Goal: Transaction & Acquisition: Book appointment/travel/reservation

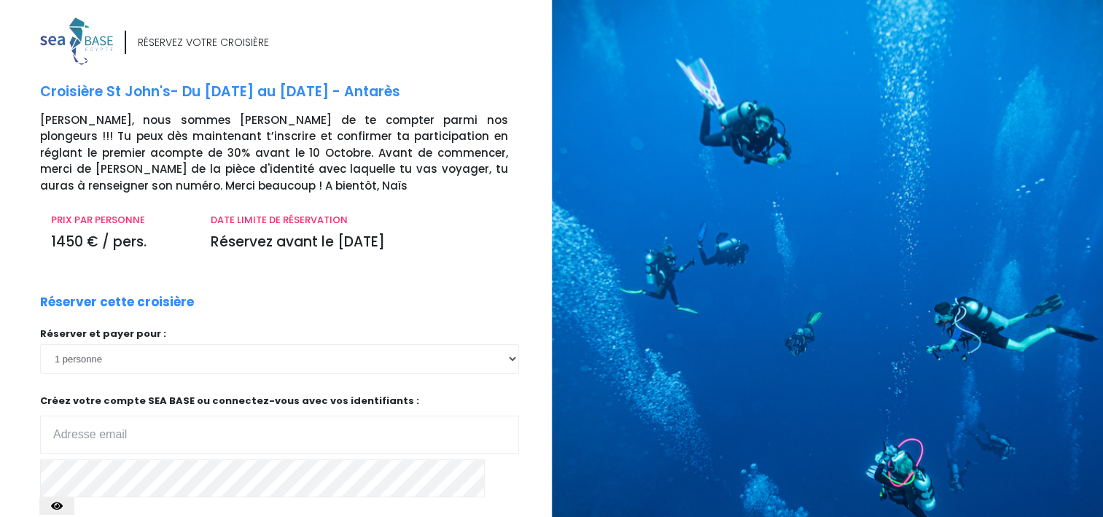
scroll to position [73, 0]
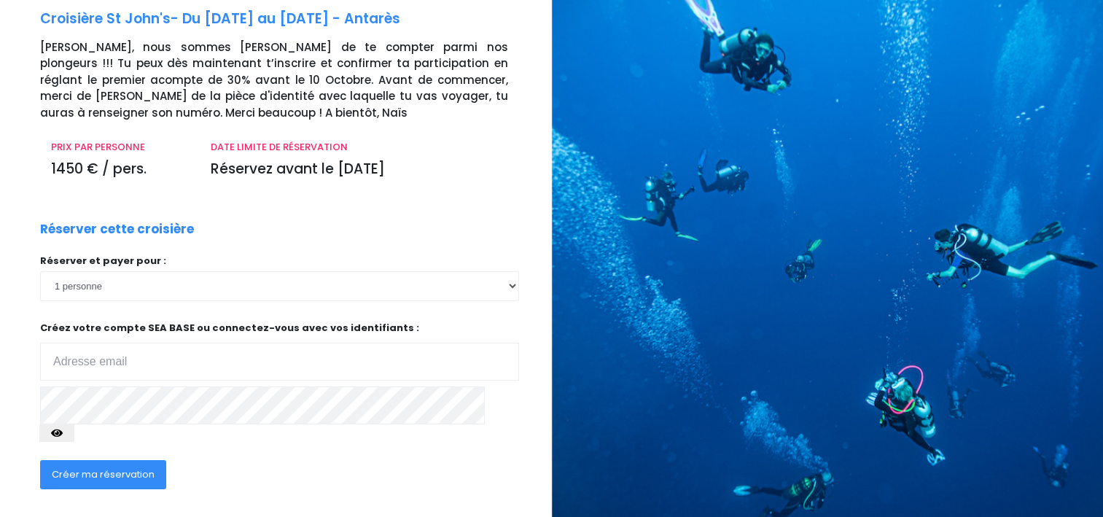
type input "[EMAIL_ADDRESS][DOMAIN_NAME]"
click at [118, 467] on span "Créer ma réservation" at bounding box center [103, 474] width 103 height 14
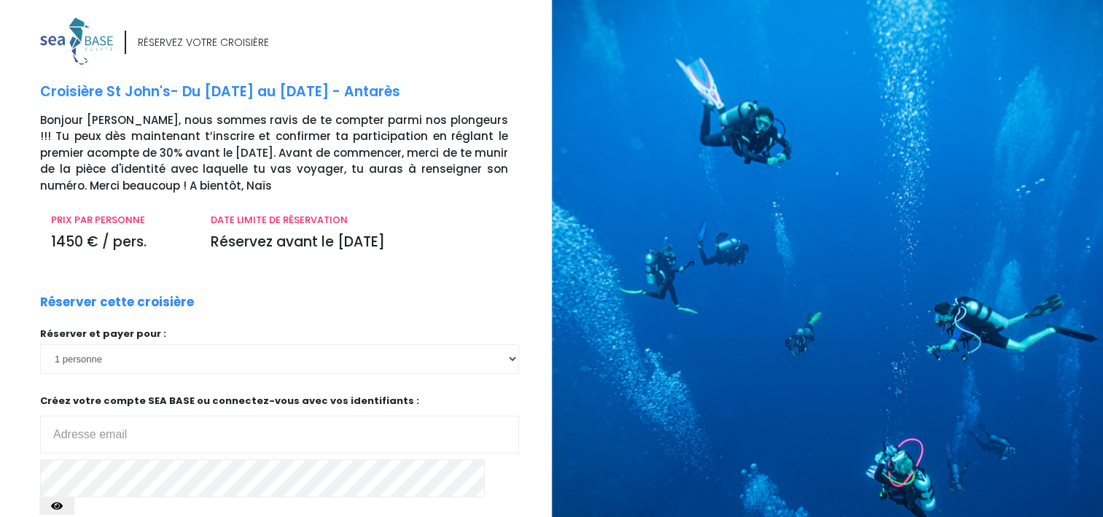
scroll to position [142, 0]
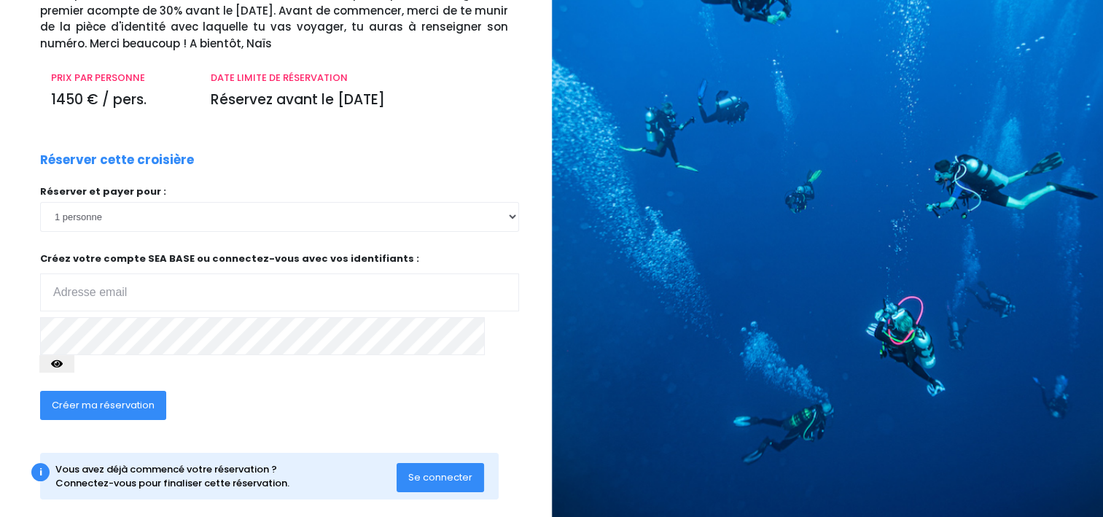
type input "jpcac@aliceadsl.fr"
click at [430, 470] on span "Se connecter" at bounding box center [440, 477] width 64 height 14
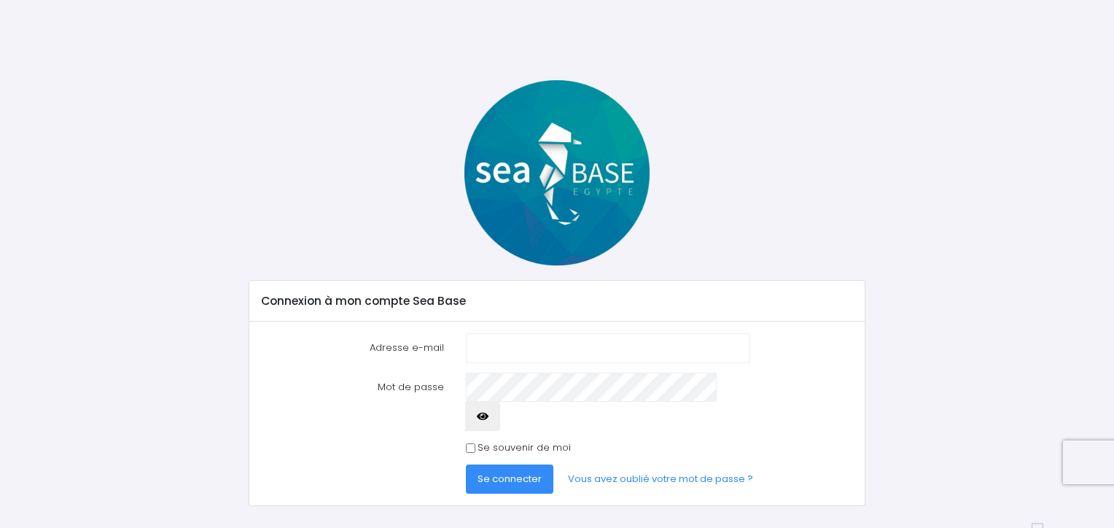
type input "[EMAIL_ADDRESS][DOMAIN_NAME]"
click at [513, 472] on span "Se connecter" at bounding box center [510, 479] width 64 height 14
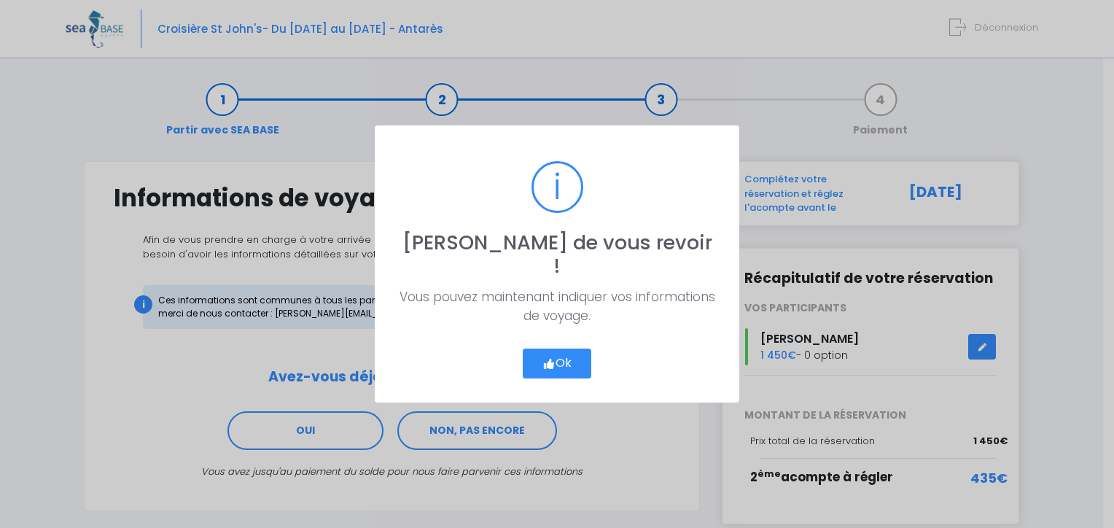
click at [559, 349] on button "Ok" at bounding box center [557, 364] width 69 height 31
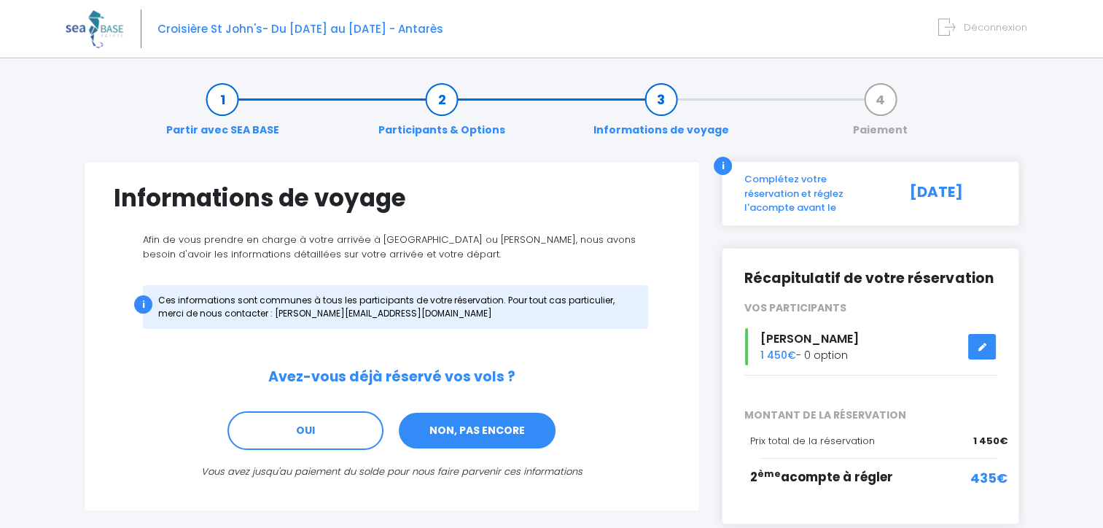
click at [449, 429] on link "NON, PAS ENCORE" at bounding box center [477, 430] width 160 height 39
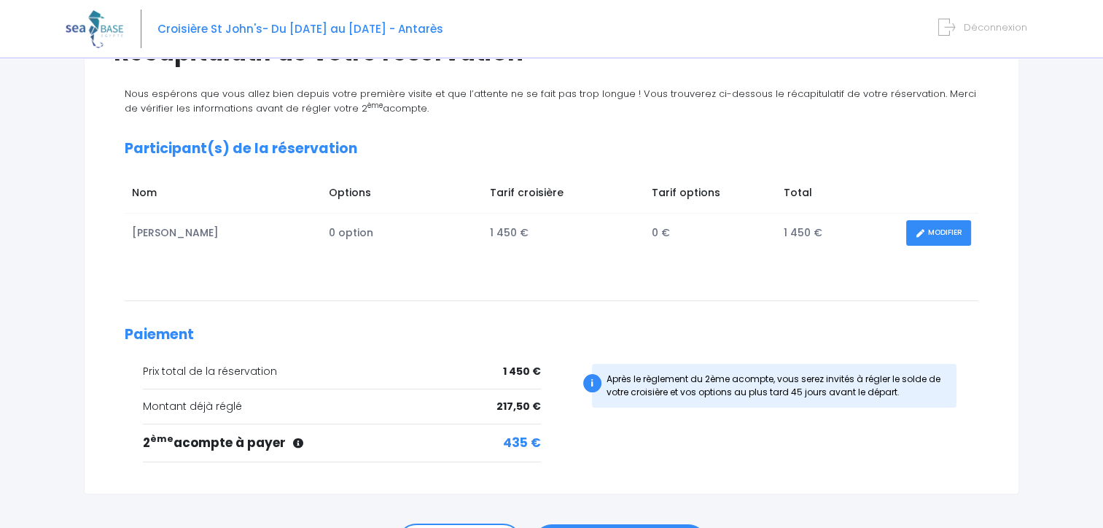
scroll to position [219, 0]
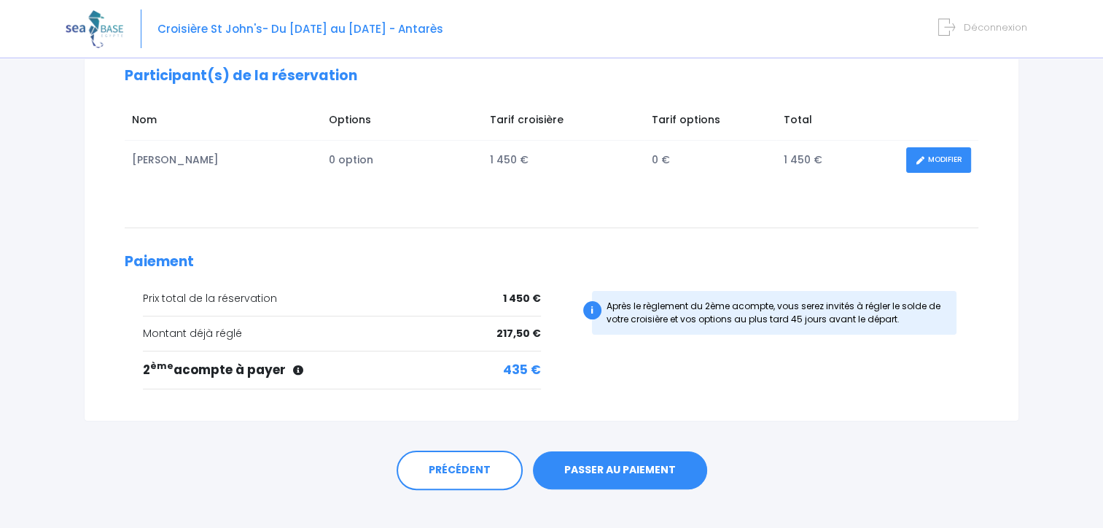
click at [944, 163] on link "MODIFIER" at bounding box center [938, 160] width 65 height 26
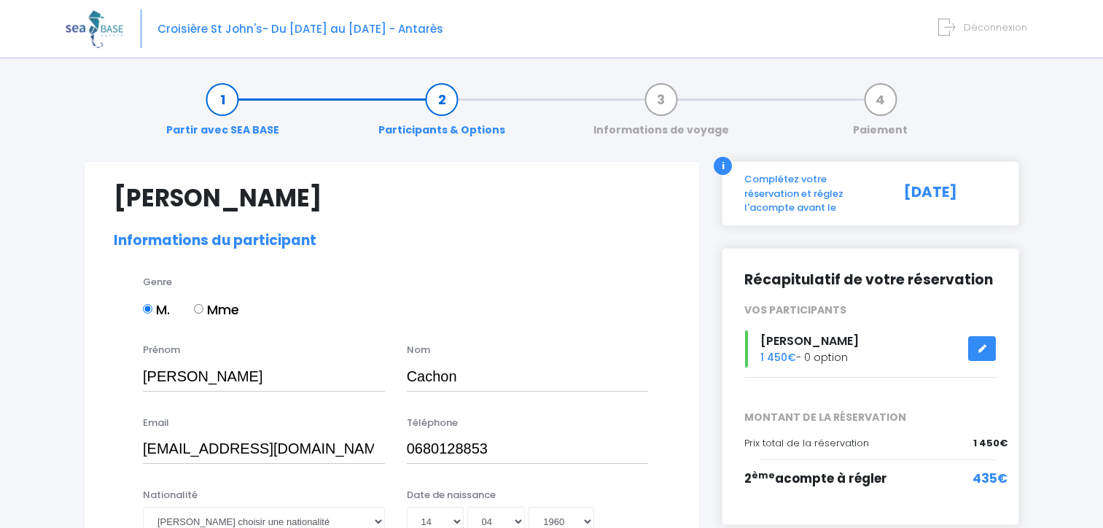
select select "N2"
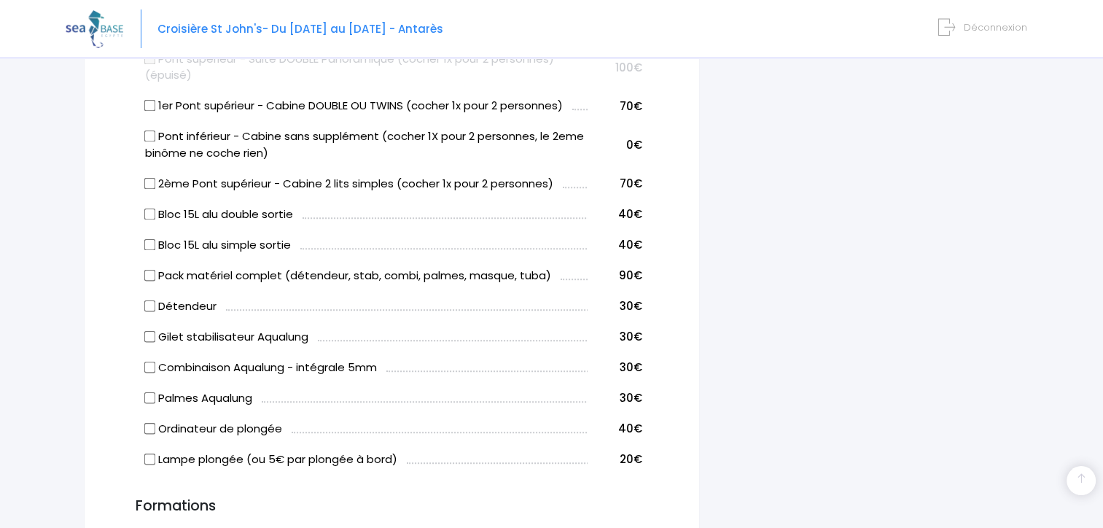
scroll to position [898, 0]
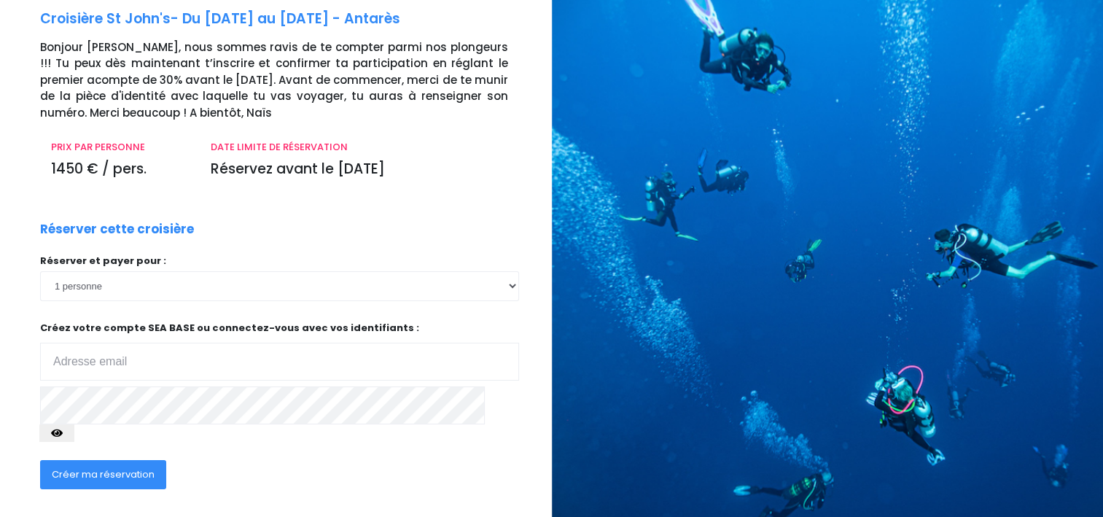
scroll to position [142, 0]
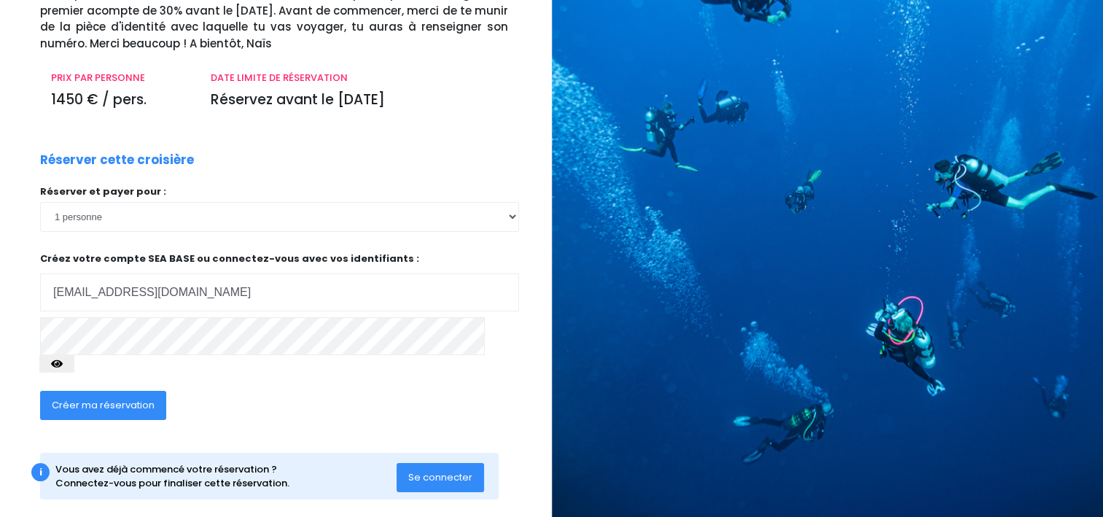
click at [174, 298] on input "[EMAIL_ADDRESS][DOMAIN_NAME]" at bounding box center [279, 292] width 479 height 38
type input "j"
type input "[EMAIL_ADDRESS][DOMAIN_NAME]"
click at [63, 364] on icon "button" at bounding box center [57, 364] width 12 height 0
click at [104, 398] on span "Créer ma réservation" at bounding box center [103, 405] width 103 height 14
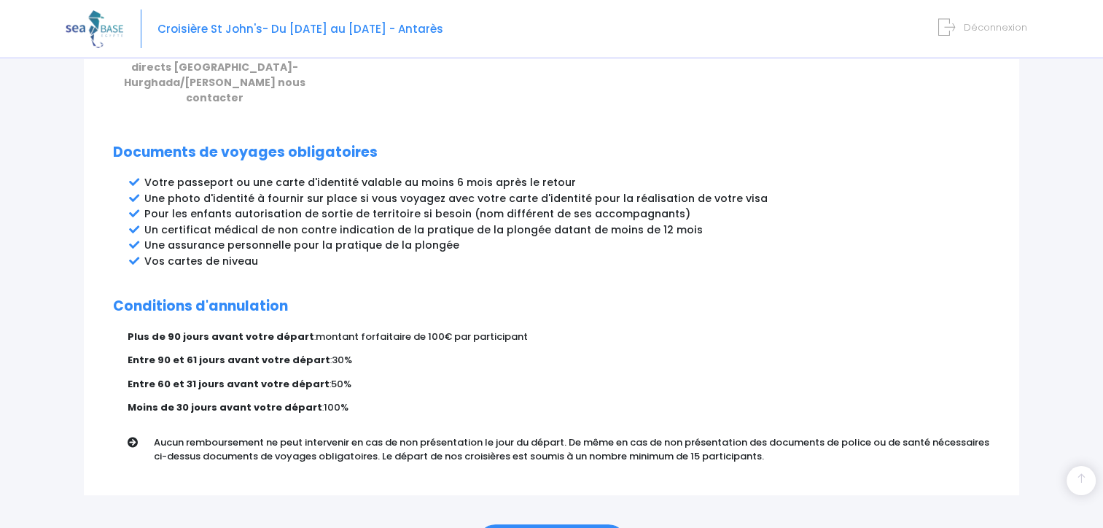
scroll to position [791, 0]
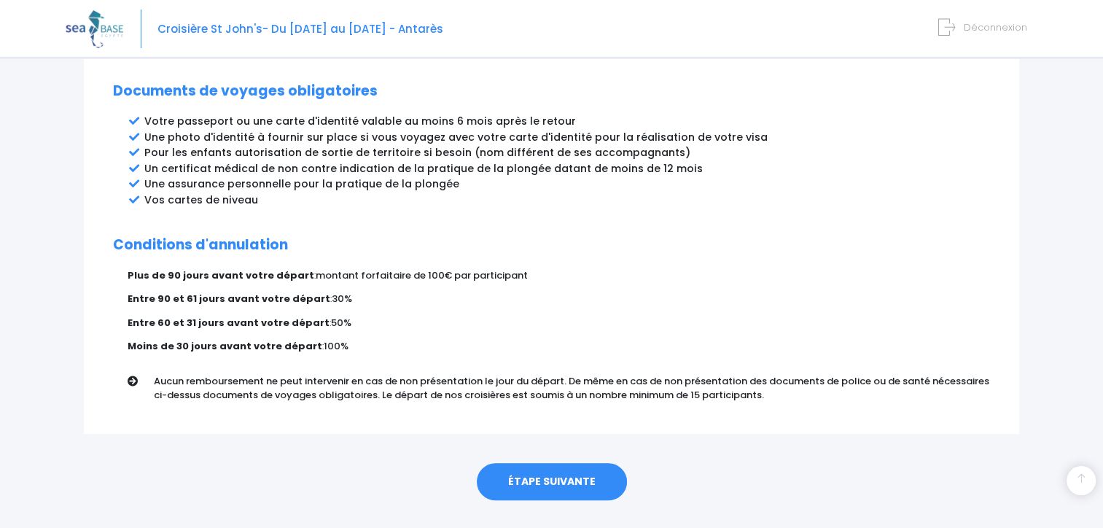
click at [534, 463] on link "ÉTAPE SUIVANTE" at bounding box center [552, 482] width 150 height 38
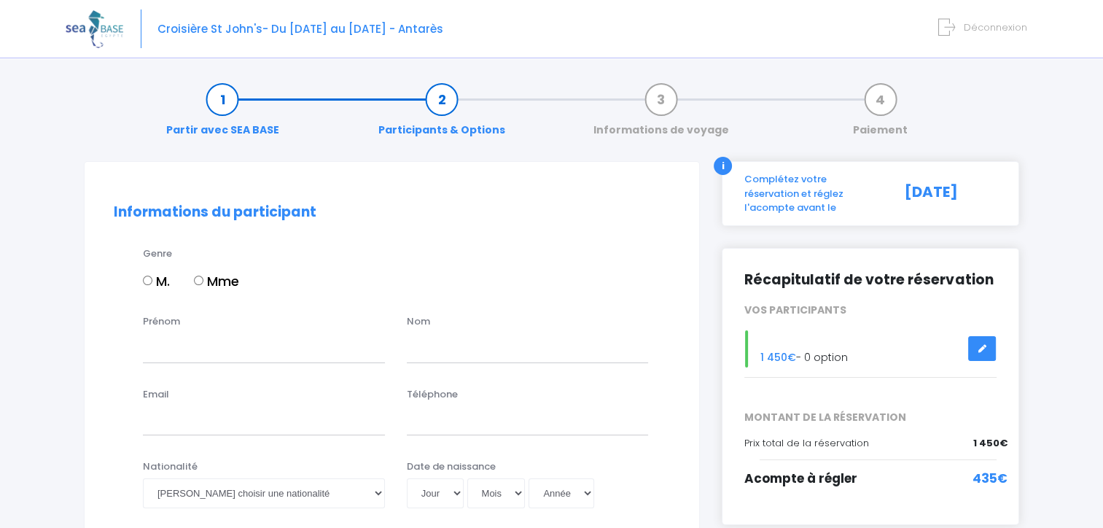
click at [201, 278] on input "Mme" at bounding box center [198, 280] width 9 height 9
radio input "true"
click at [188, 352] on input "Prénom" at bounding box center [264, 347] width 242 height 29
type input "Lydie"
click at [439, 351] on input "text" at bounding box center [528, 347] width 242 height 29
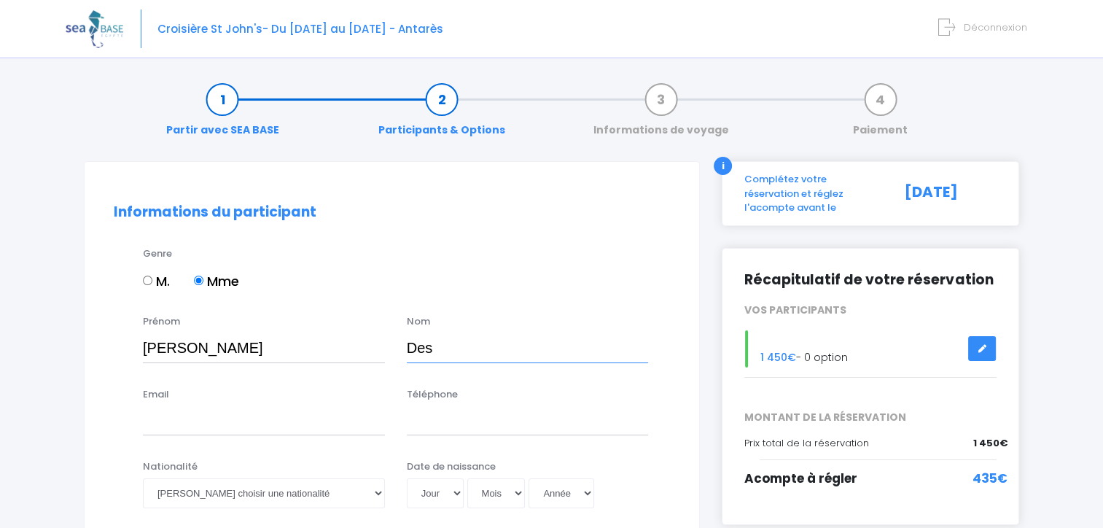
type input "DESTIN ép. CACHON"
type input "jpcac@aliceadsl.fr"
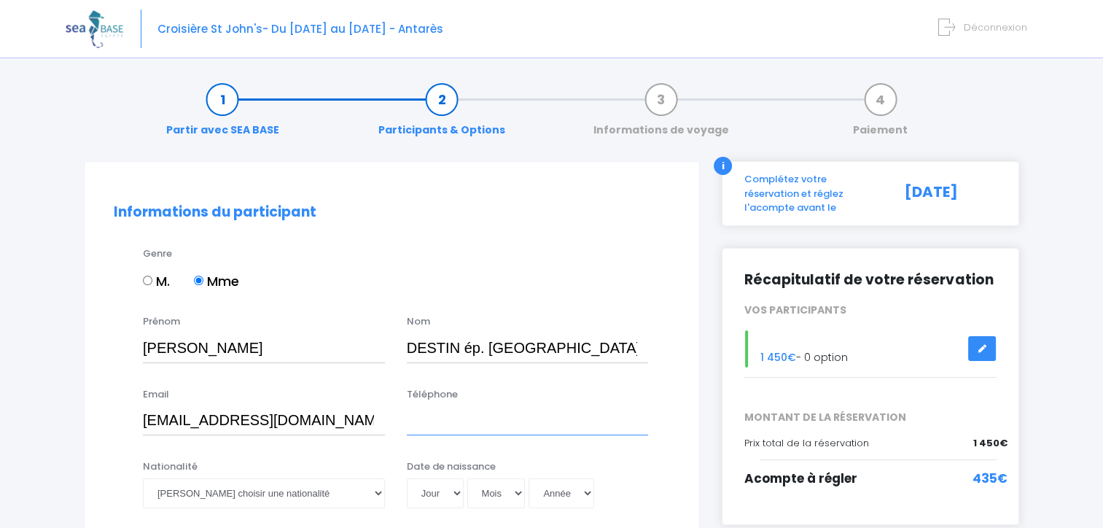
type input "0680128853"
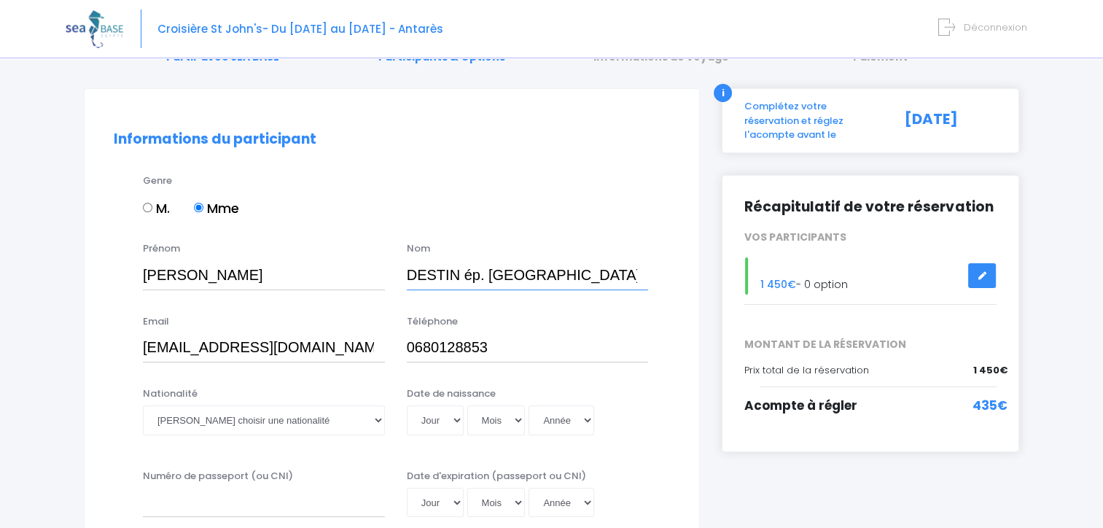
scroll to position [146, 0]
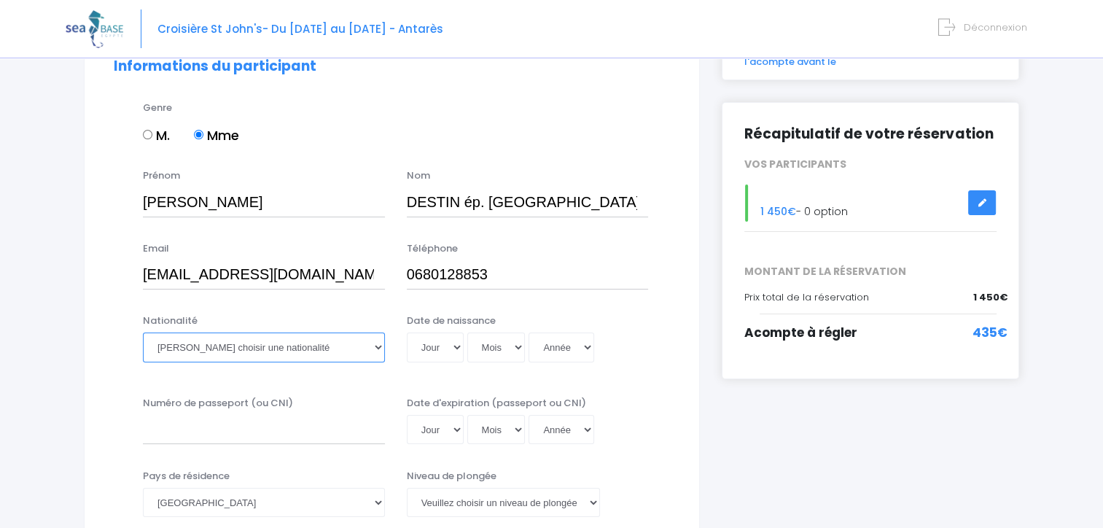
click at [375, 347] on select "Veuillez choisir une nationalité Afghane Albanaise Algerienne Allemande America…" at bounding box center [264, 347] width 242 height 29
select select "Française"
click at [143, 333] on select "Veuillez choisir une nationalité Afghane Albanaise Algerienne Allemande America…" at bounding box center [264, 347] width 242 height 29
click at [452, 350] on select "Jour 01 02 03 04 05 06 07 08 09 10 11 12 13 14 15 16 17 18 19 20 21 22 23 24 25…" at bounding box center [435, 347] width 57 height 29
select select "29"
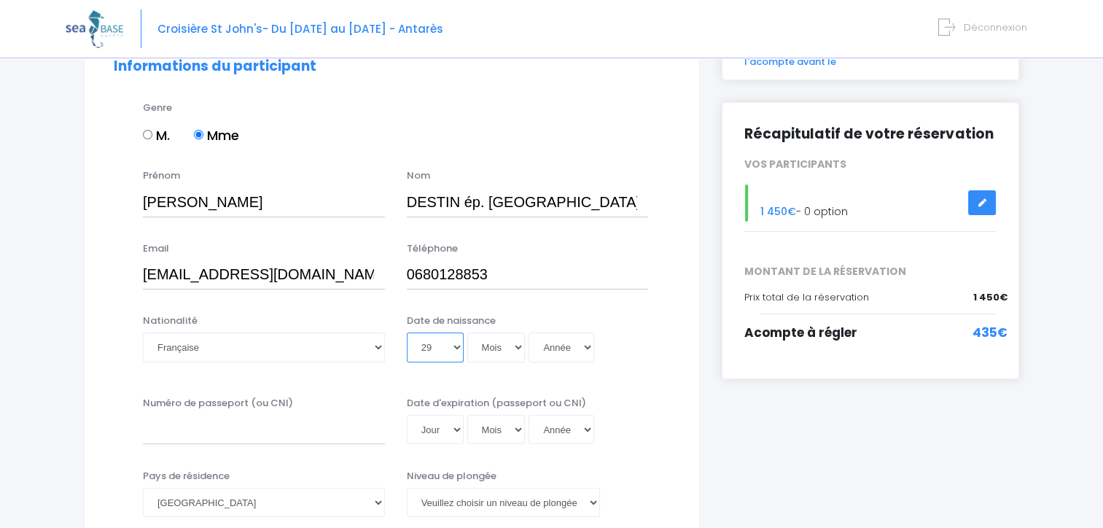
click at [407, 333] on select "Jour 01 02 03 04 05 06 07 08 09 10 11 12 13 14 15 16 17 18 19 20 21 22 23 24 25…" at bounding box center [435, 347] width 57 height 29
click at [516, 347] on select "Mois 01 02 03 04 05 06 07 08 09 10 11 12" at bounding box center [496, 347] width 58 height 29
select select "12"
click at [467, 333] on select "Mois 01 02 03 04 05 06 07 08 09 10 11 12" at bounding box center [496, 347] width 58 height 29
click at [583, 350] on select "Année 2045 2044 2043 2042 2041 2040 2039 2038 2037 2036 2035 2034 2033 2032 203…" at bounding box center [562, 347] width 66 height 29
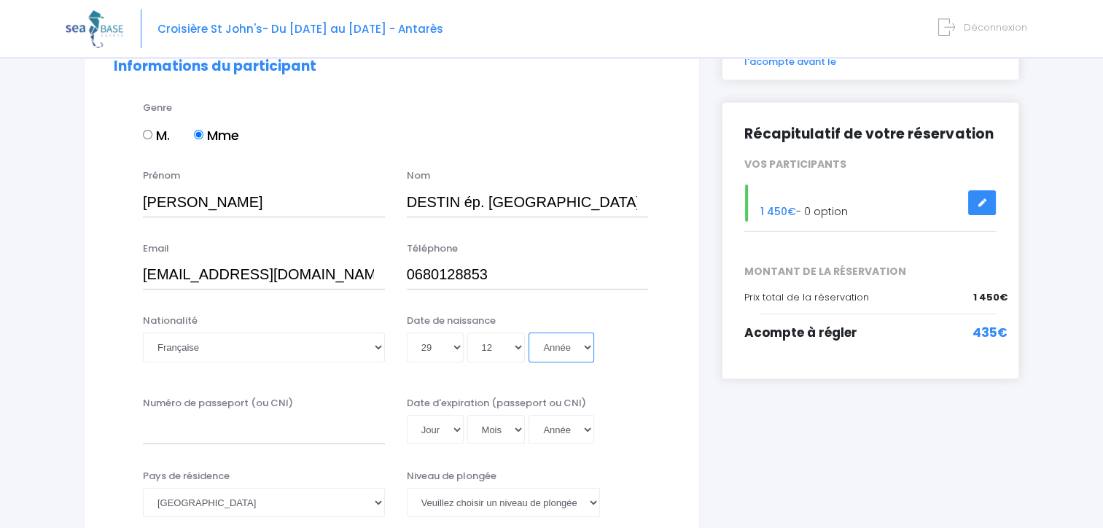
select select "1959"
click at [529, 333] on select "Année 2045 2044 2043 2042 2041 2040 2039 2038 2037 2036 2035 2034 2033 2032 203…" at bounding box center [562, 347] width 66 height 29
type input "1959-12-29"
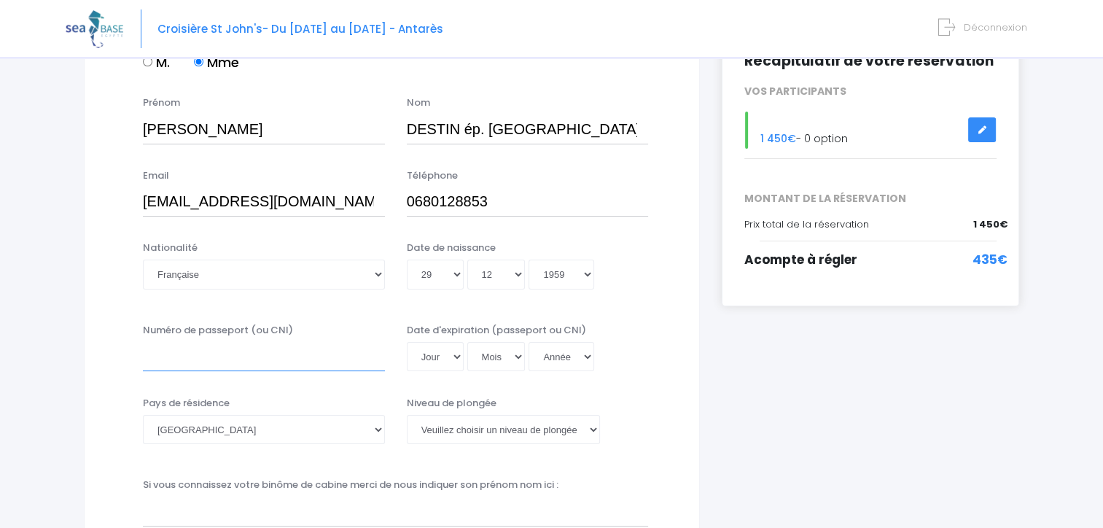
click at [233, 359] on input "Numéro de passeport (ou CNI)" at bounding box center [264, 356] width 242 height 29
type input "22IC09195"
click at [452, 359] on select "Jour 01 02 03 04 05 06 07 08 09 10 11 12 13 14 15 16 17 18 19 20 21 22 23 24 25…" at bounding box center [435, 356] width 57 height 29
click at [407, 342] on select "Jour 01 02 03 04 05 06 07 08 09 10 11 12 13 14 15 16 17 18 19 20 21 22 23 24 25…" at bounding box center [435, 356] width 57 height 29
click at [453, 356] on select "Jour 01 02 03 04 05 06 07 08 09 10 11 12 13 14 15 16 17 18 19 20 21 22 23 24 25…" at bounding box center [435, 356] width 57 height 29
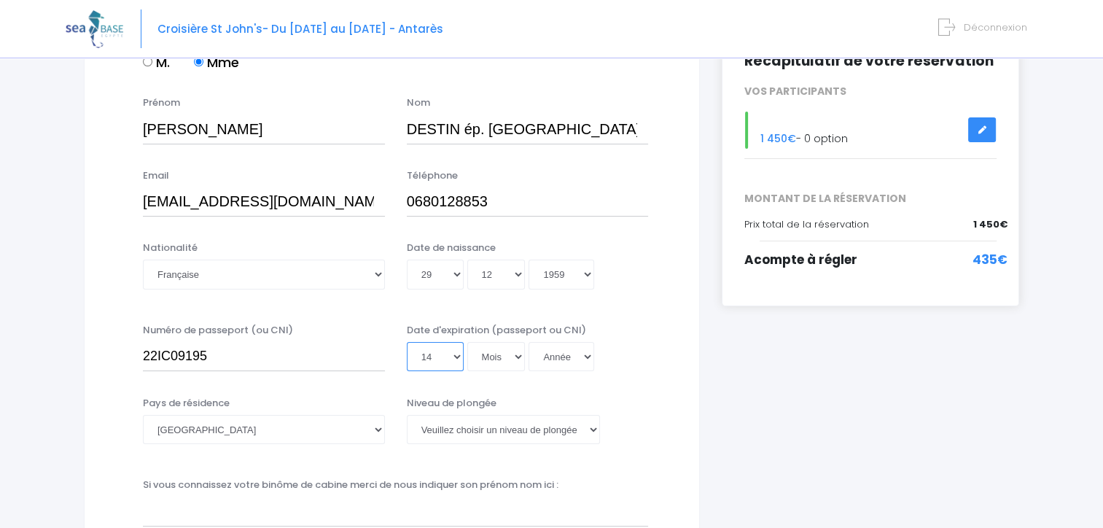
select select "13"
click at [407, 342] on select "Jour 01 02 03 04 05 06 07 08 09 10 11 12 13 14 15 16 17 18 19 20 21 22 23 24 25…" at bounding box center [435, 356] width 57 height 29
click at [512, 357] on select "Mois 01 02 03 04 05 06 07 08 09 10 11 12" at bounding box center [496, 356] width 58 height 29
select select "11"
click at [467, 342] on select "Mois 01 02 03 04 05 06 07 08 09 10 11 12" at bounding box center [496, 356] width 58 height 29
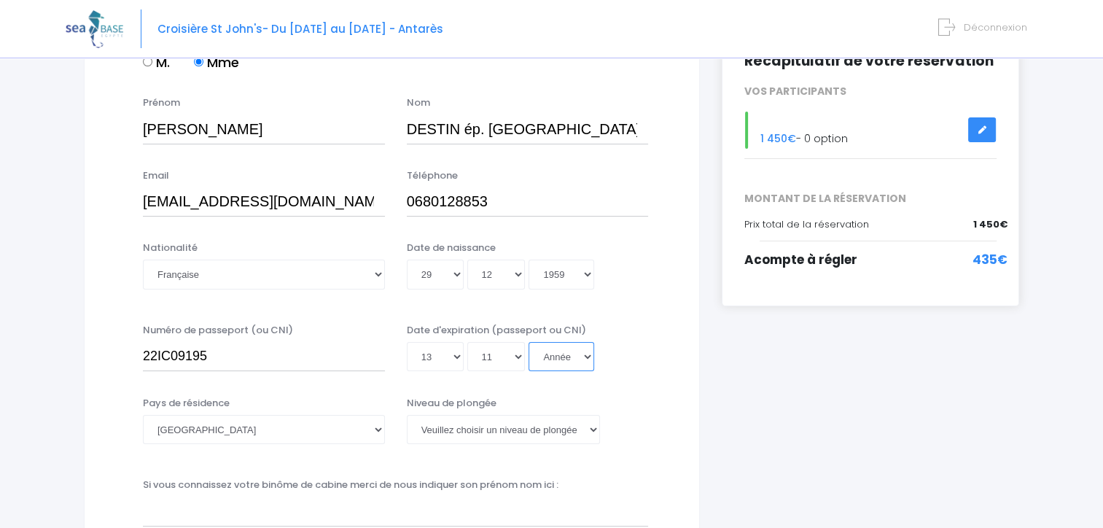
click at [583, 356] on select "Année 2045 2044 2043 2042 2041 2040 2039 2038 2037 2036 2035 2034 2033 2032 203…" at bounding box center [562, 356] width 66 height 29
select select "2032"
click at [529, 342] on select "Année 2045 2044 2043 2042 2041 2040 2039 2038 2037 2036 2035 2034 2033 2032 203…" at bounding box center [562, 356] width 66 height 29
type input "2032-11-13"
click at [592, 432] on select "Veuillez choisir un niveau de plongée Non plongeur Junior OW diver Adventure OW…" at bounding box center [503, 429] width 193 height 29
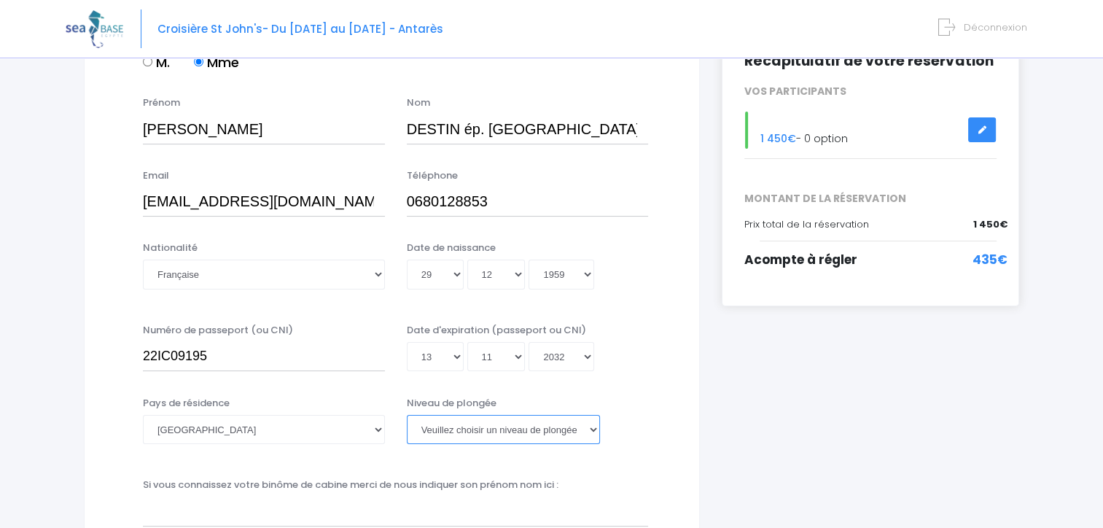
select select "Non plongeur"
click at [407, 415] on select "Veuillez choisir un niveau de plongée Non plongeur Junior OW diver Adventure OW…" at bounding box center [503, 429] width 193 height 29
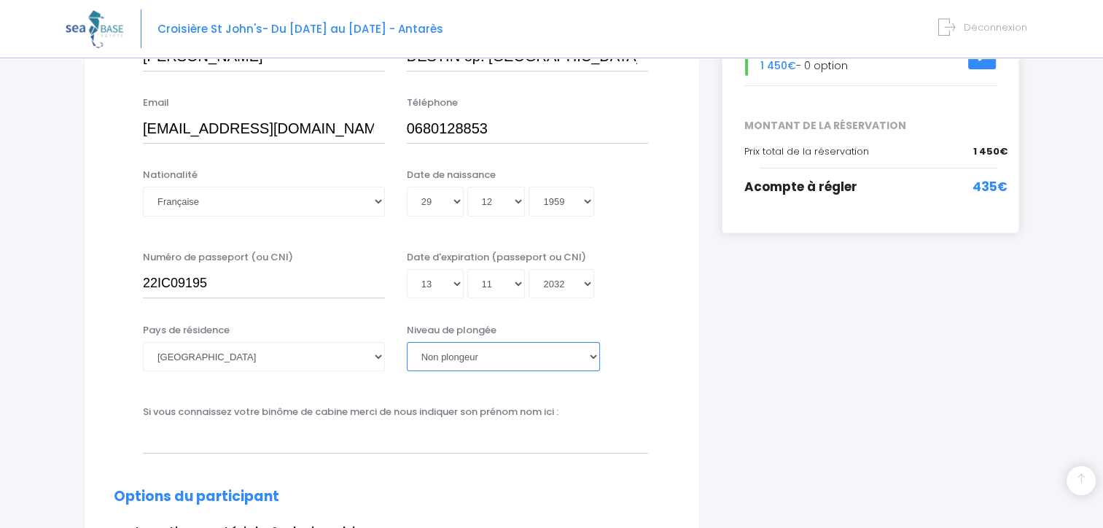
scroll to position [365, 0]
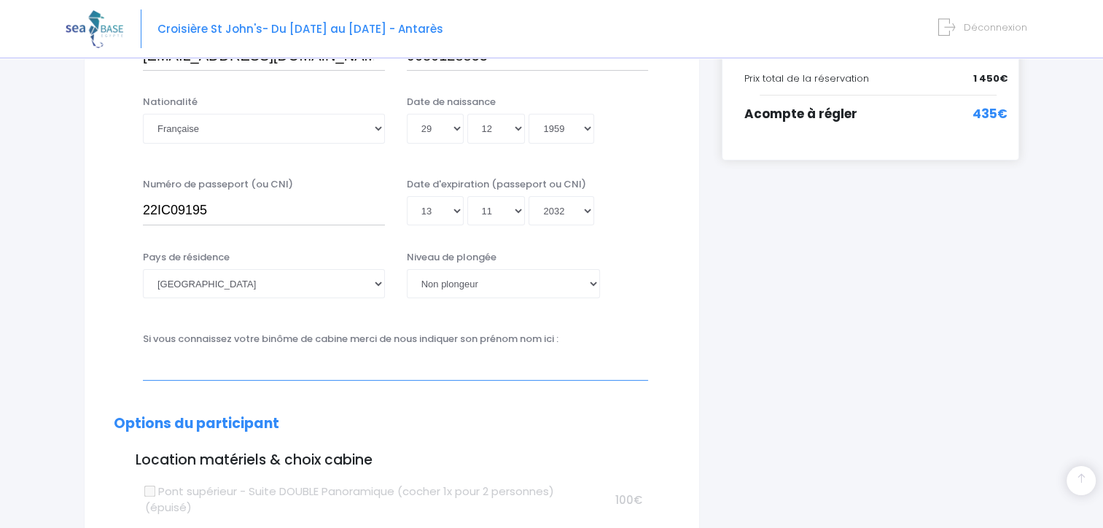
click at [277, 374] on input "text" at bounding box center [395, 365] width 505 height 29
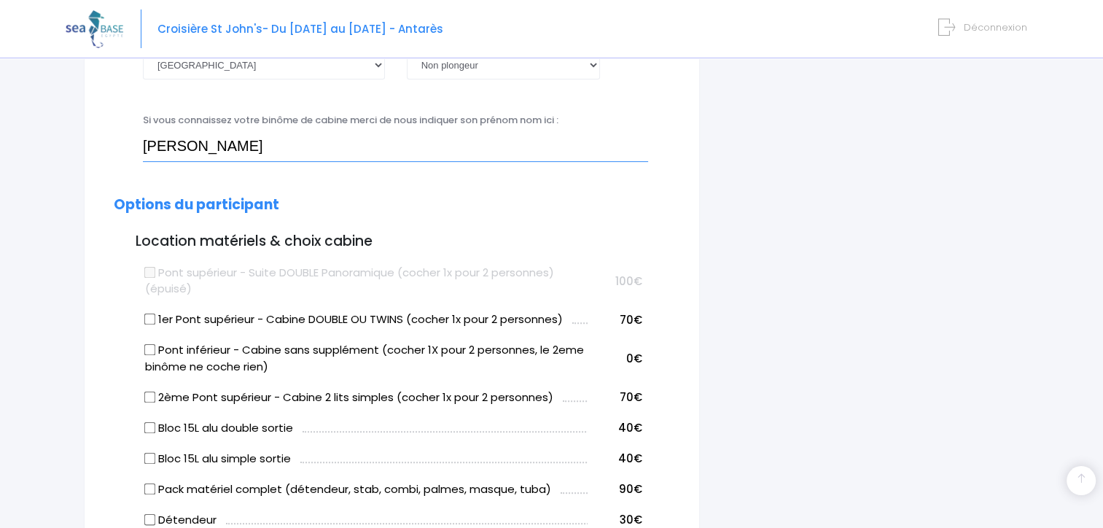
scroll to position [656, 0]
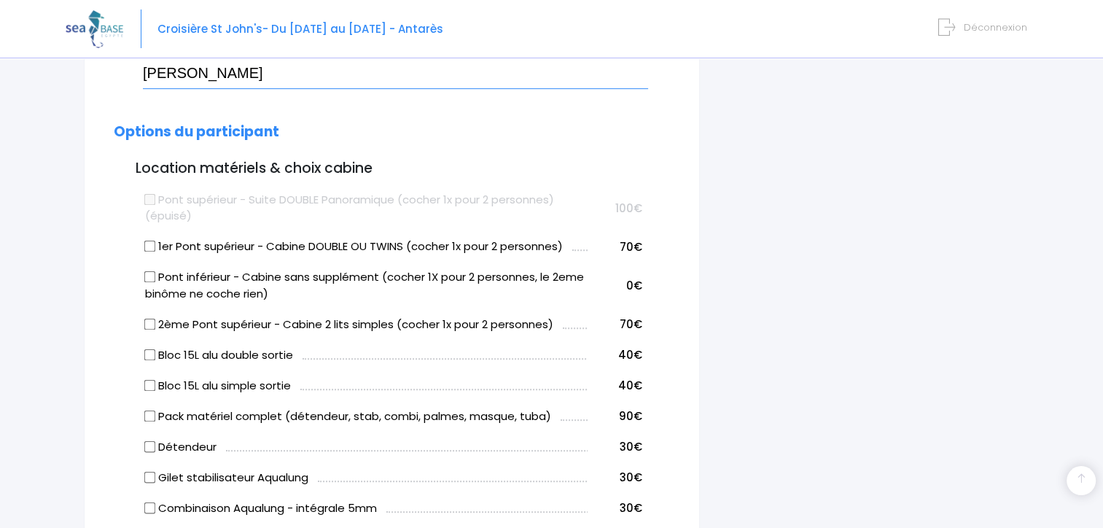
type input "Jean-Pierre CACHON"
click at [150, 246] on input "1er Pont supérieur - Cabine DOUBLE OU TWINS (cocher 1x pour 2 personnes)" at bounding box center [150, 247] width 12 height 12
checkbox input "true"
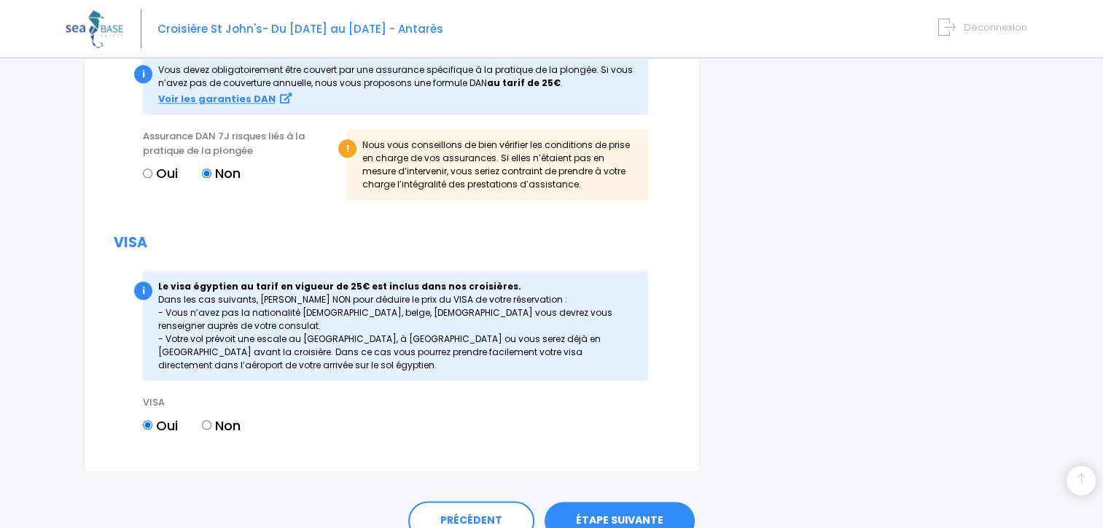
scroll to position [1673, 0]
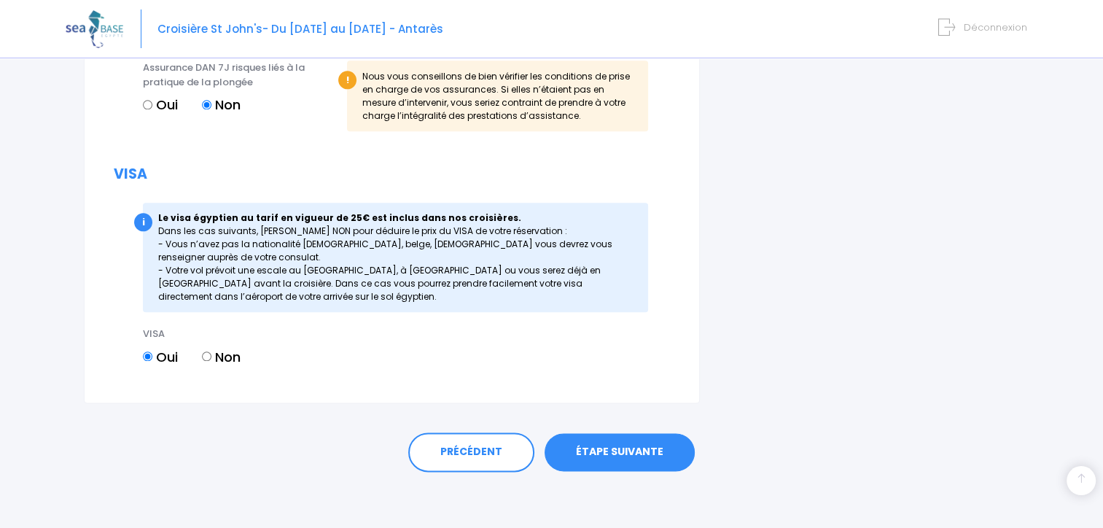
click at [615, 445] on link "ÉTAPE SUIVANTE" at bounding box center [620, 452] width 150 height 38
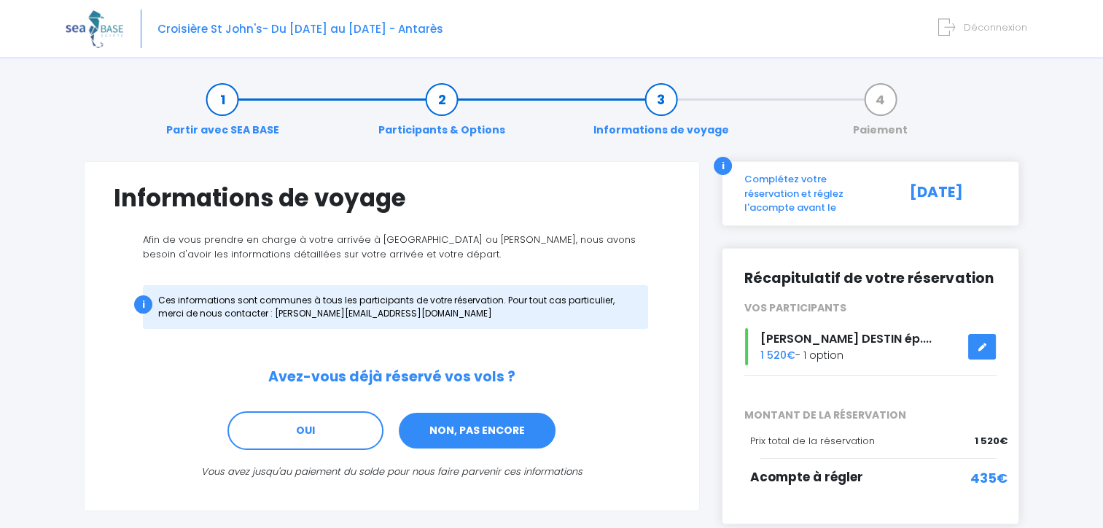
click at [494, 429] on link "NON, PAS ENCORE" at bounding box center [477, 430] width 160 height 39
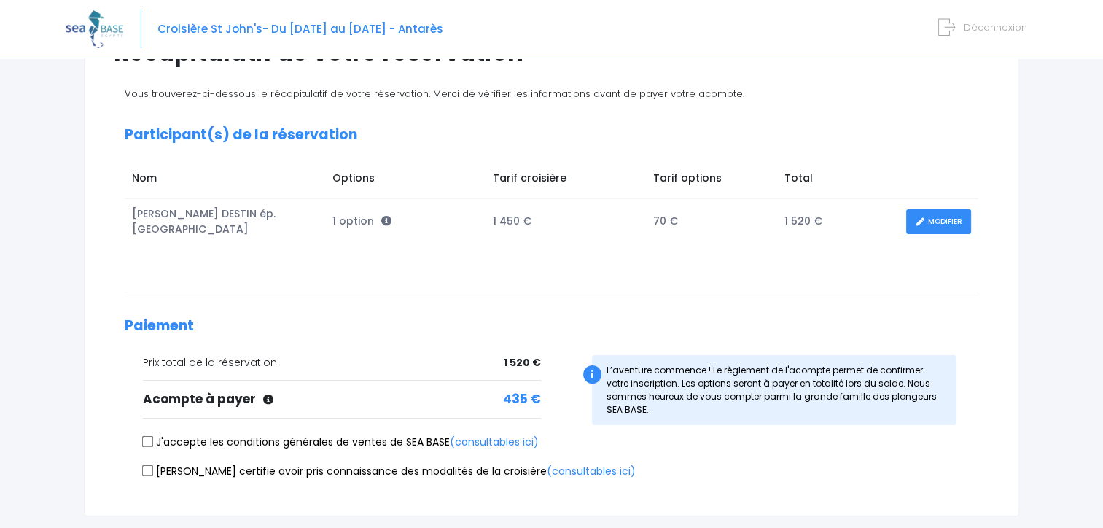
scroll to position [219, 0]
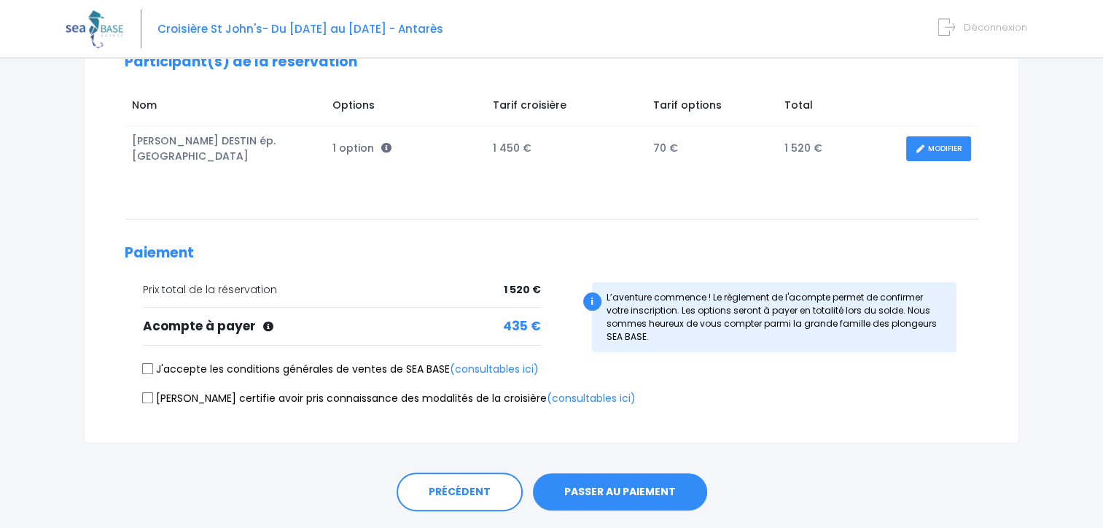
click at [147, 362] on input "J'accepte les conditions générales de ventes de SEA BASE (consultables ici)" at bounding box center [148, 368] width 12 height 12
checkbox input "true"
click at [144, 392] on input "Je certifie avoir pris connaissance des modalités de la croisière (consultables…" at bounding box center [148, 398] width 12 height 12
checkbox input "true"
click at [606, 478] on button "PASSER AU PAIEMENT" at bounding box center [620, 492] width 174 height 38
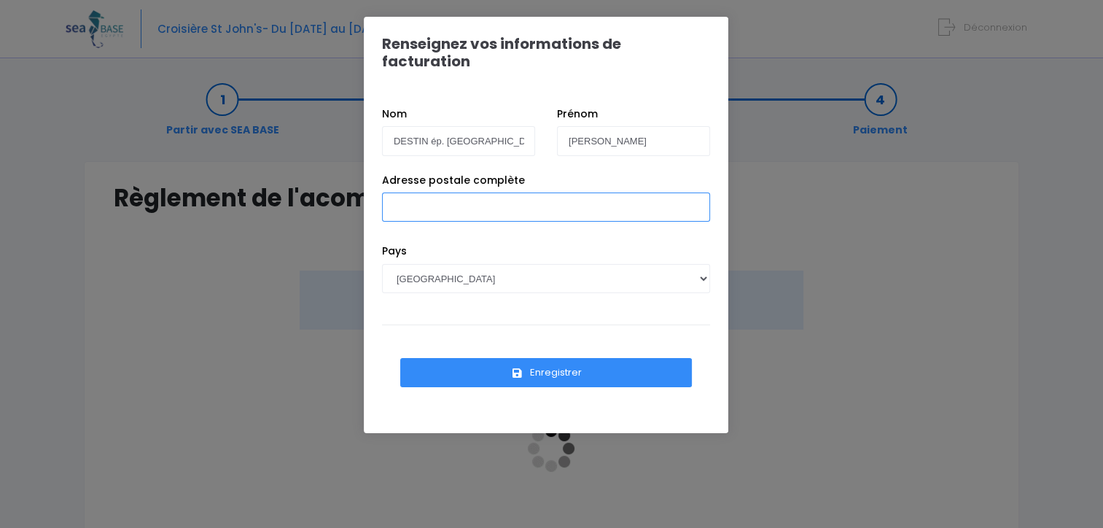
click at [536, 193] on input "Adresse postale complète" at bounding box center [546, 207] width 328 height 29
type input "13 Rue de l'Église, 02270 Sons-et-Ronchères, France"
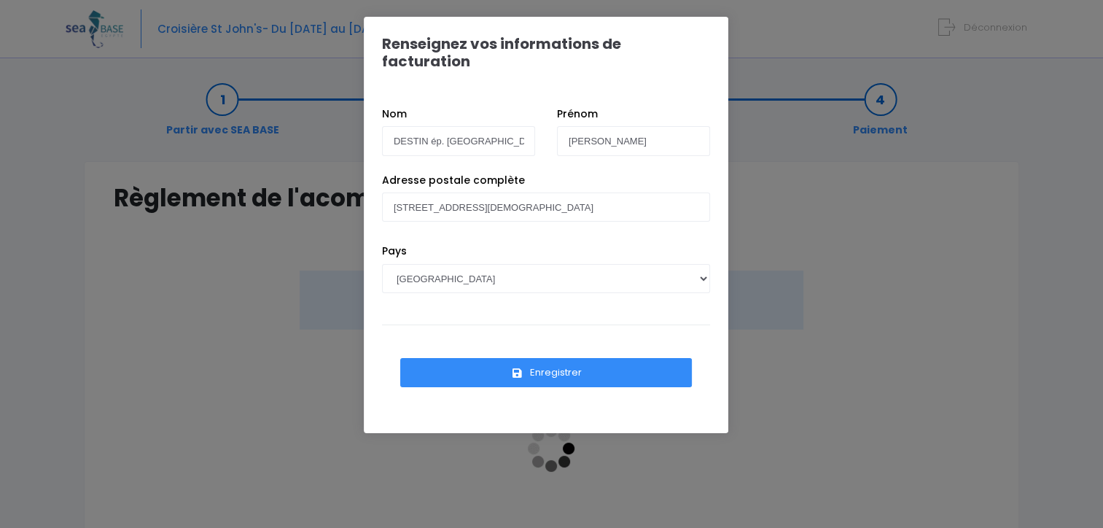
click at [535, 358] on button "Enregistrer" at bounding box center [546, 372] width 292 height 29
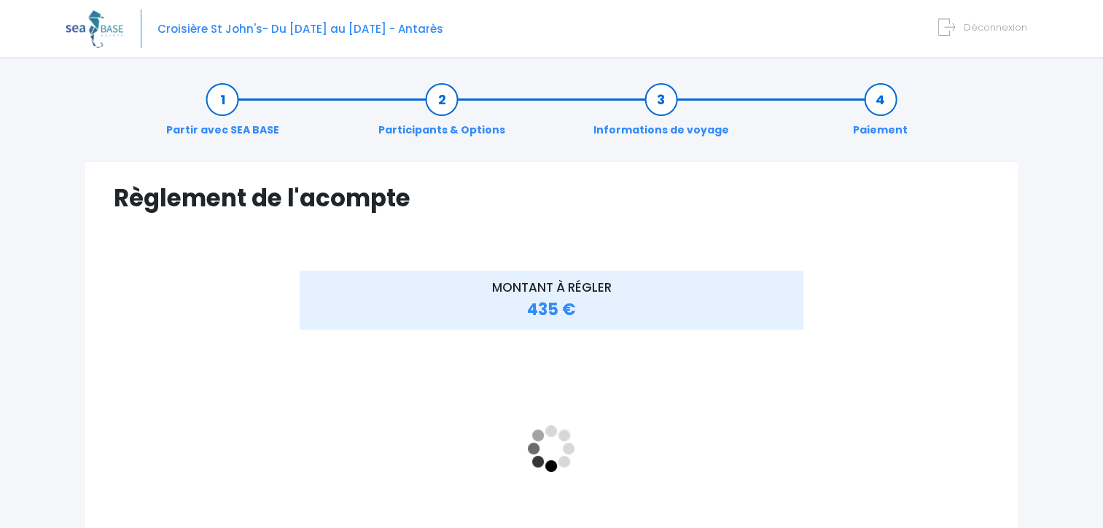
scroll to position [73, 0]
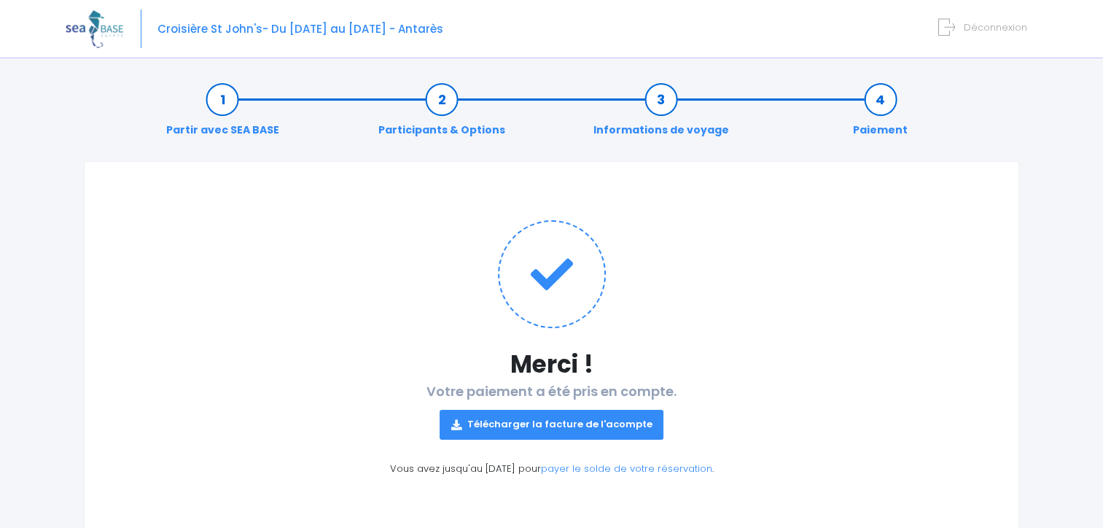
click at [580, 424] on link "Télécharger la facture de l'acompte" at bounding box center [552, 424] width 225 height 29
click at [99, 34] on img at bounding box center [95, 28] width 58 height 37
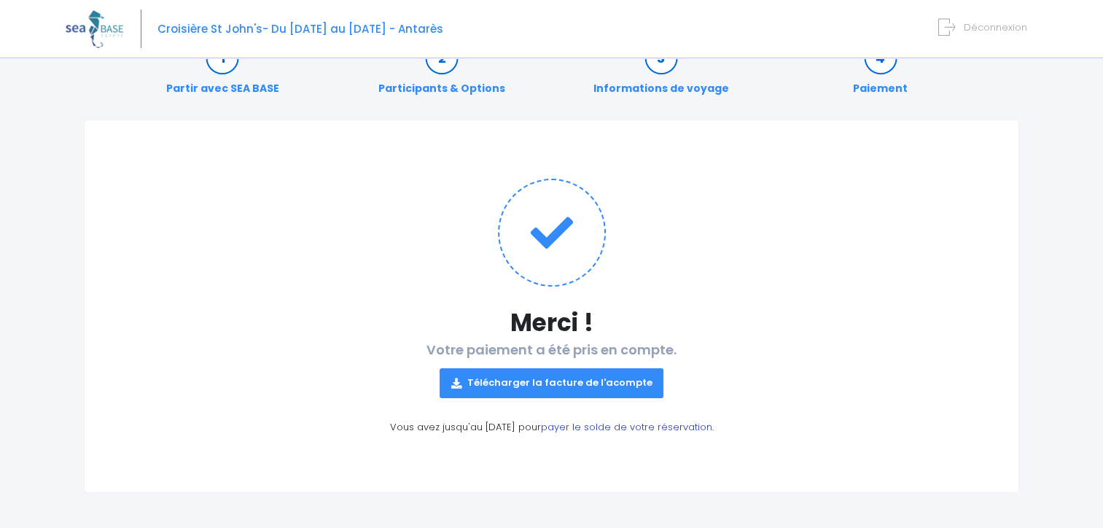
click at [658, 425] on link "payer le solde de votre réservation" at bounding box center [626, 427] width 171 height 14
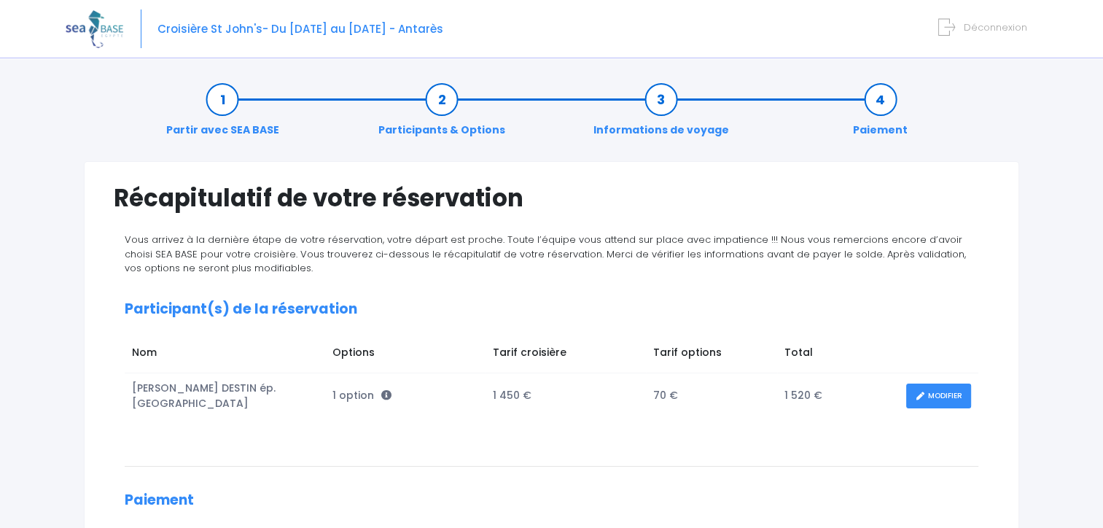
click at [1006, 26] on span "Déconnexion" at bounding box center [995, 27] width 63 height 14
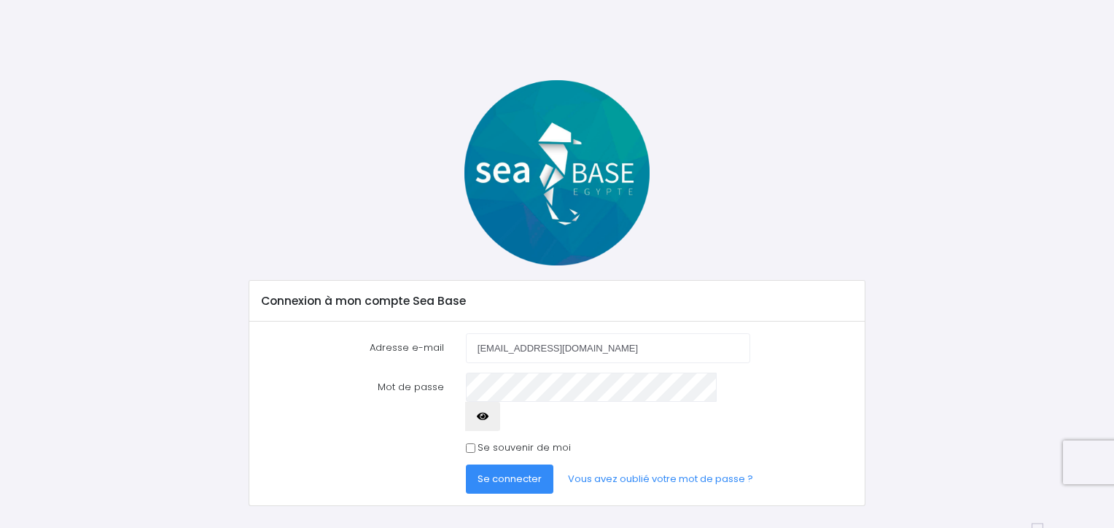
click at [653, 346] on input "[EMAIL_ADDRESS][DOMAIN_NAME]" at bounding box center [608, 347] width 284 height 29
type input "[EMAIL_ADDRESS][DOMAIN_NAME]"
click at [489, 416] on icon "button" at bounding box center [483, 416] width 12 height 0
click at [467, 443] on input "Se souvenir de moi" at bounding box center [470, 447] width 9 height 9
checkbox input "true"
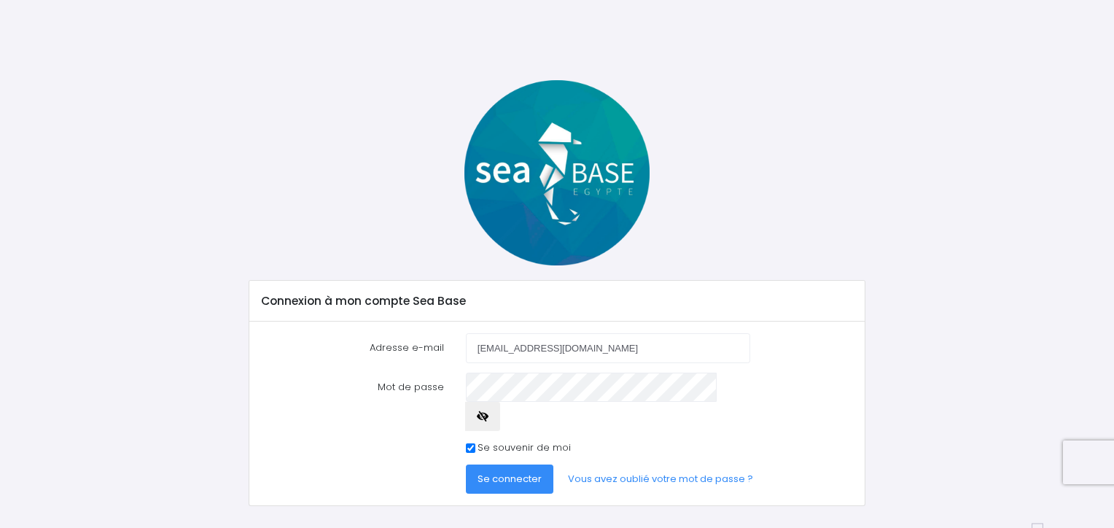
click at [497, 472] on span "Se connecter" at bounding box center [510, 479] width 64 height 14
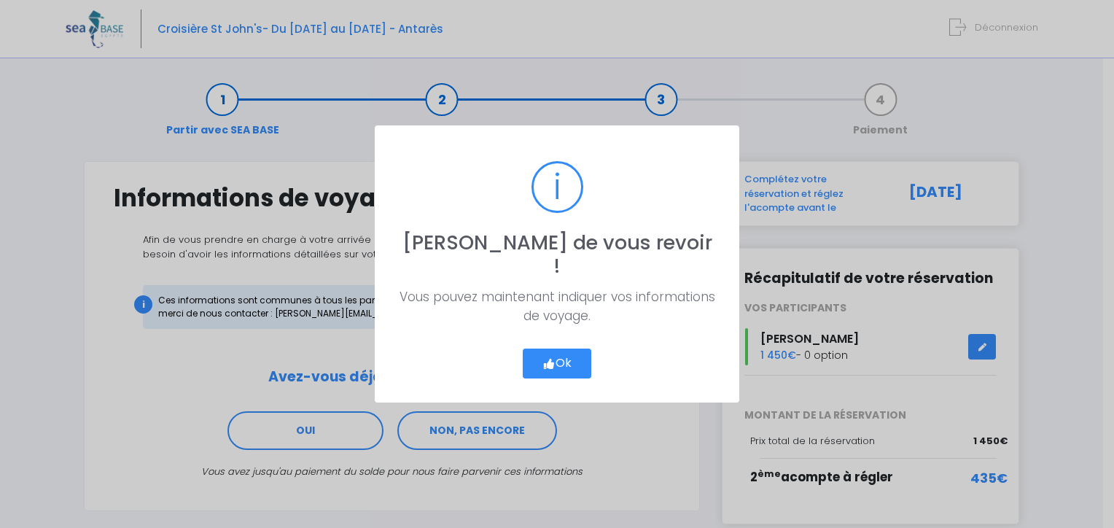
click at [554, 354] on button "Ok" at bounding box center [557, 364] width 69 height 31
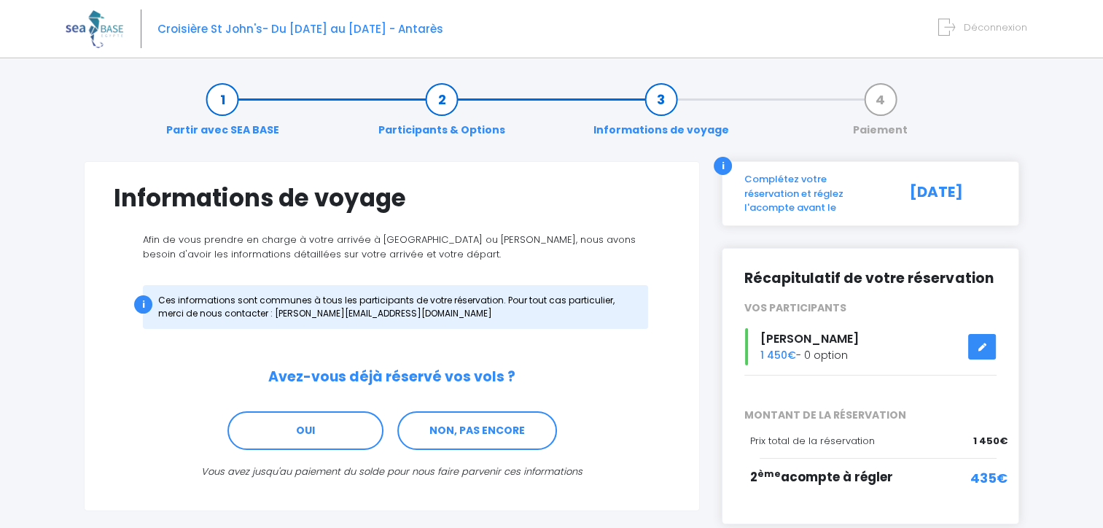
scroll to position [71, 0]
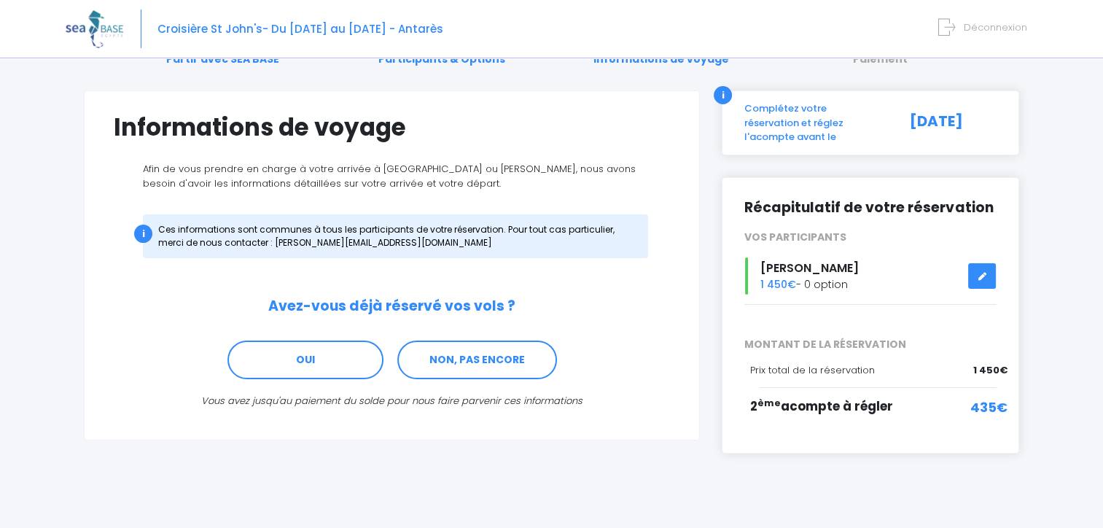
click at [983, 276] on icon at bounding box center [982, 276] width 10 height 0
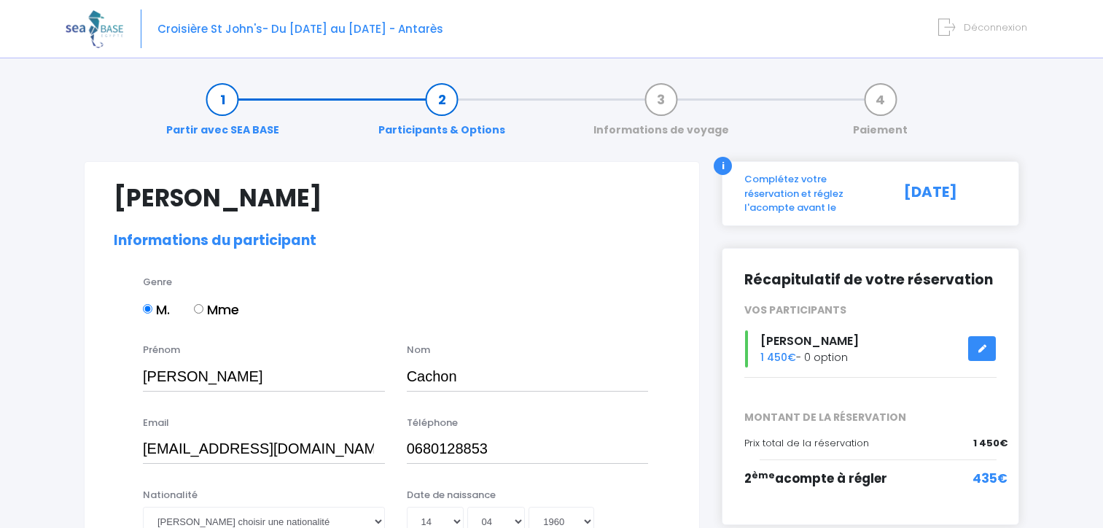
select select "N2"
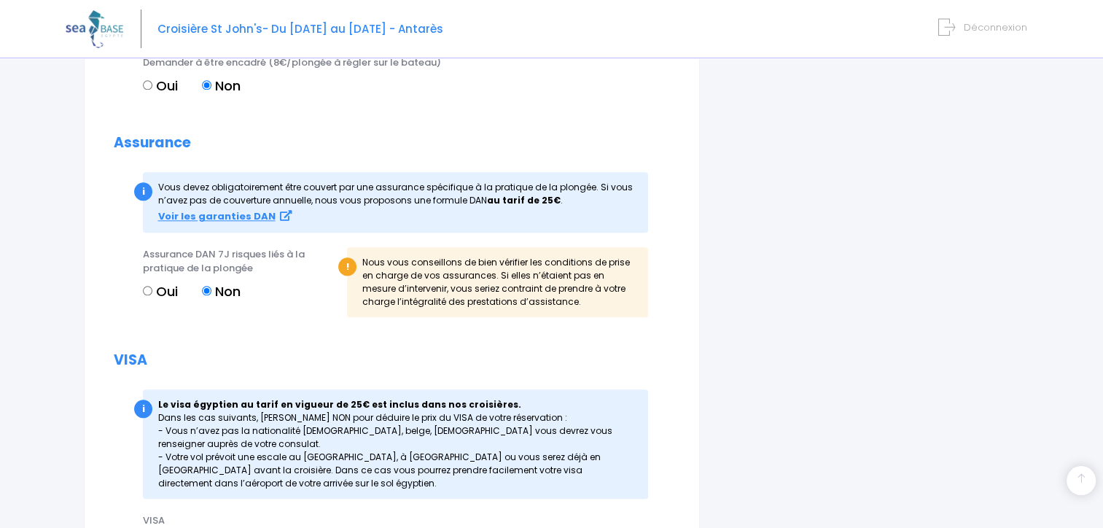
scroll to position [1718, 0]
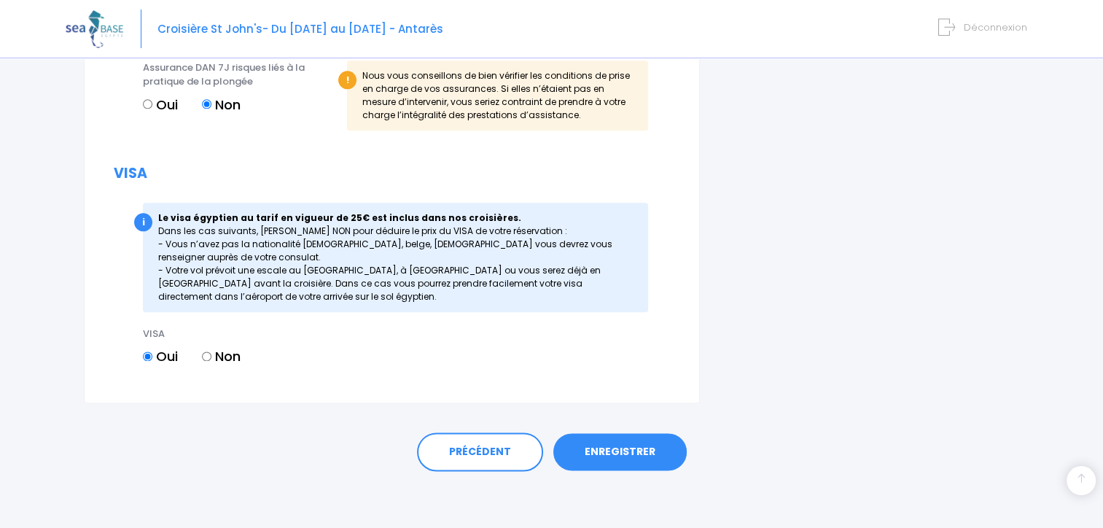
click at [637, 454] on link "ENREGISTRER" at bounding box center [620, 452] width 133 height 38
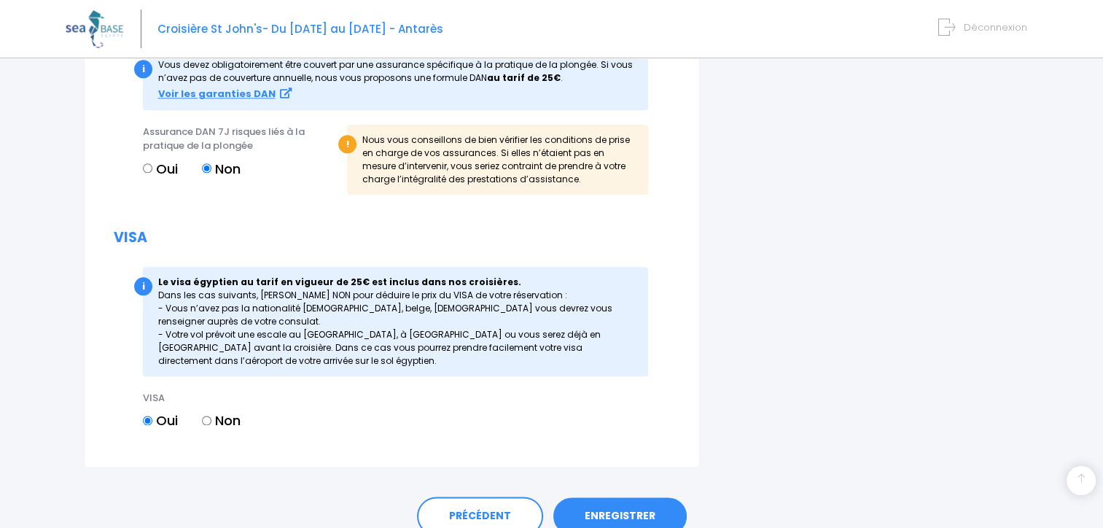
scroll to position [1741, 0]
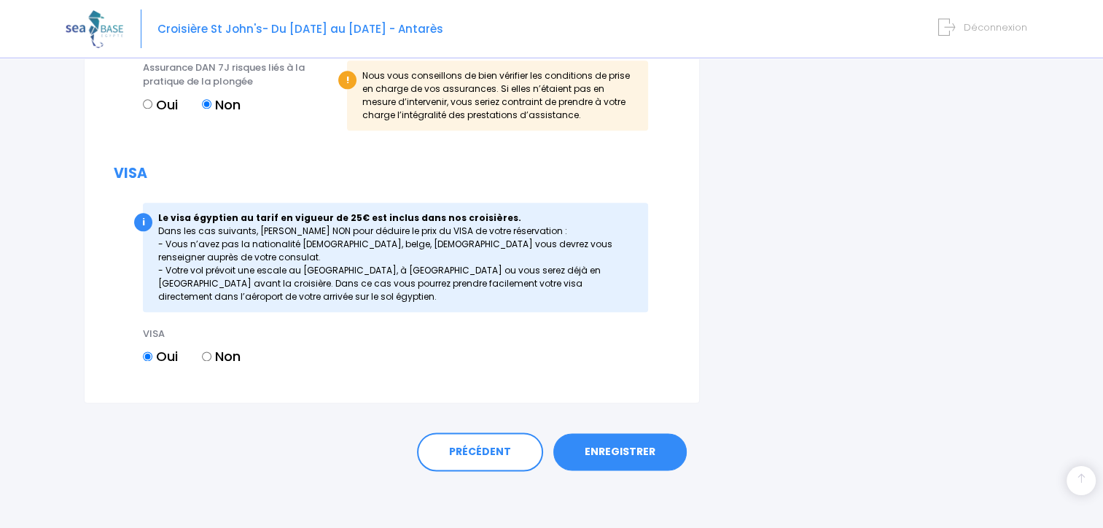
click at [636, 453] on link "ENREGISTRER" at bounding box center [620, 452] width 133 height 38
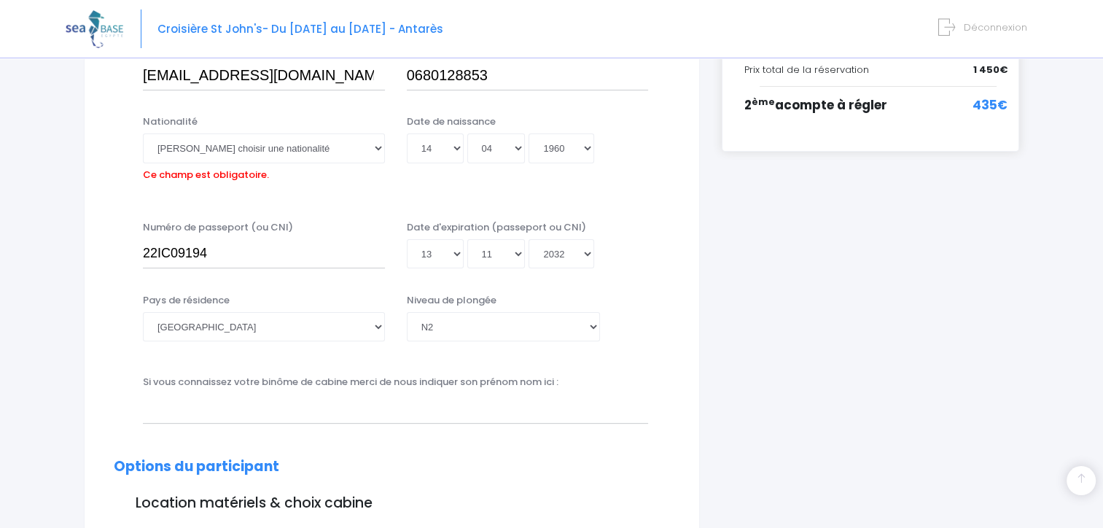
scroll to position [361, 0]
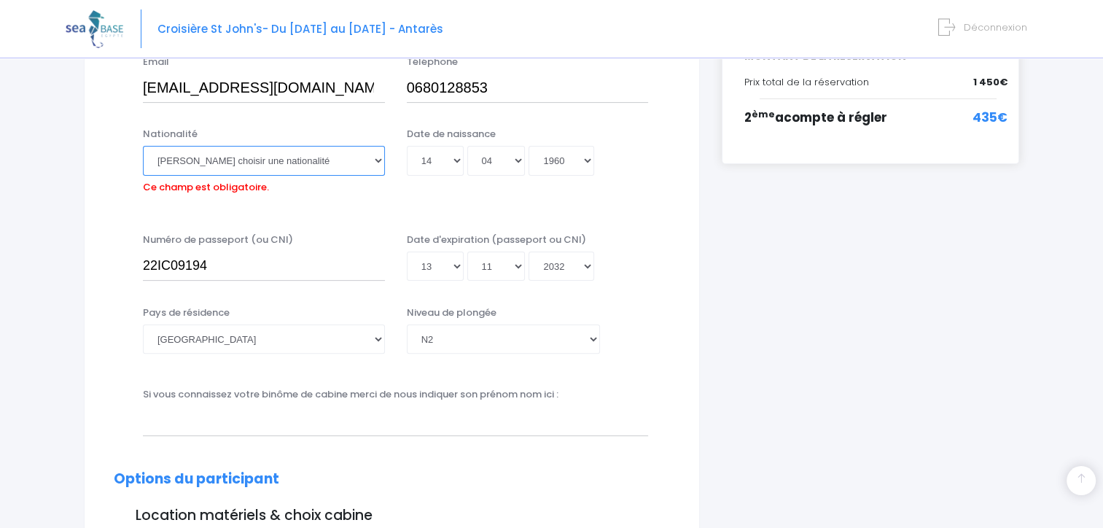
click at [378, 163] on select "Veuillez choisir une nationalité Afghane Albanaise Algerienne Allemande America…" at bounding box center [264, 160] width 242 height 29
select select "Française"
click at [143, 146] on select "Veuillez choisir une nationalité Afghane Albanaise Algerienne Allemande America…" at bounding box center [264, 160] width 242 height 29
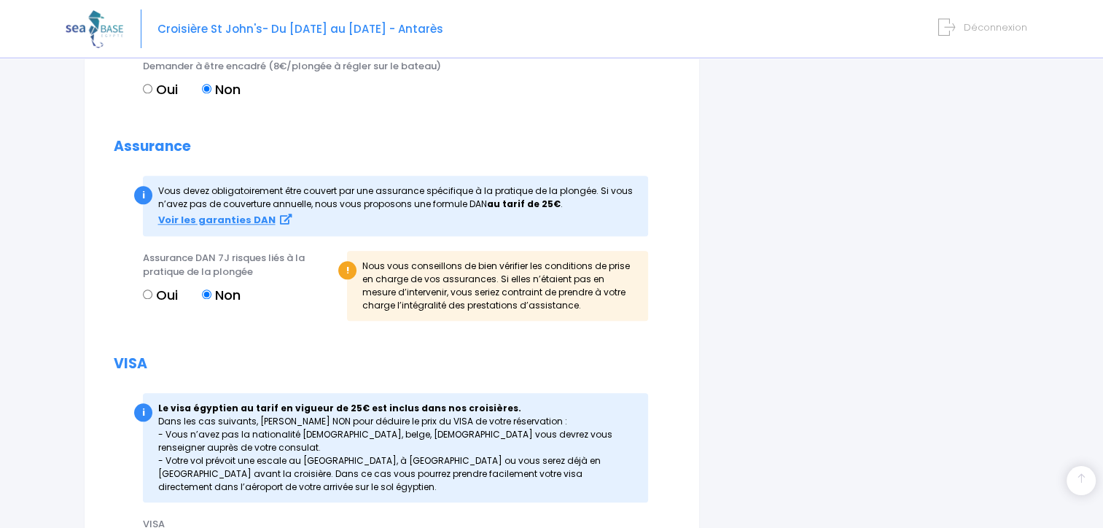
scroll to position [1718, 0]
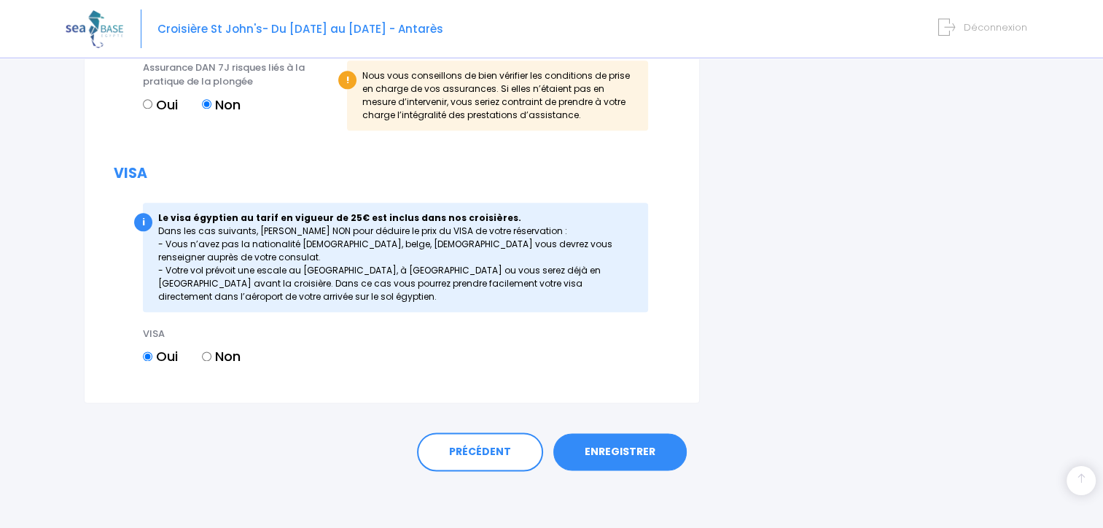
click at [630, 451] on link "ENREGISTRER" at bounding box center [620, 452] width 133 height 38
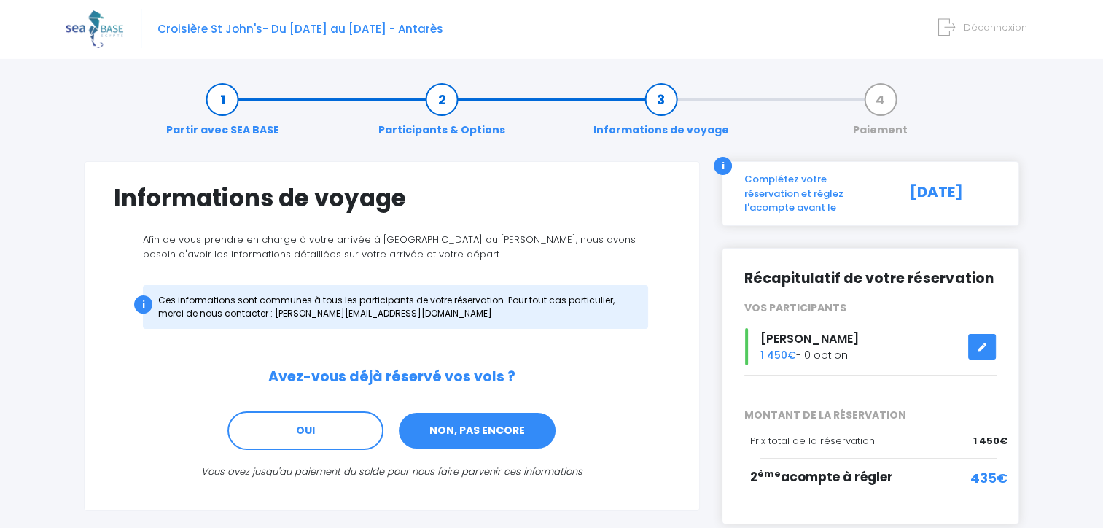
click at [495, 427] on link "NON, PAS ENCORE" at bounding box center [477, 430] width 160 height 39
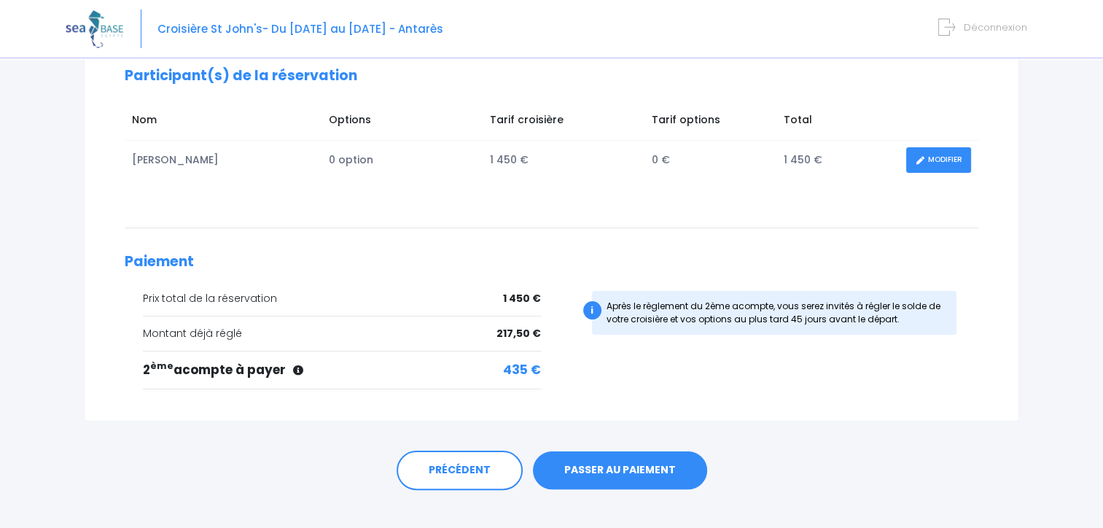
scroll to position [236, 0]
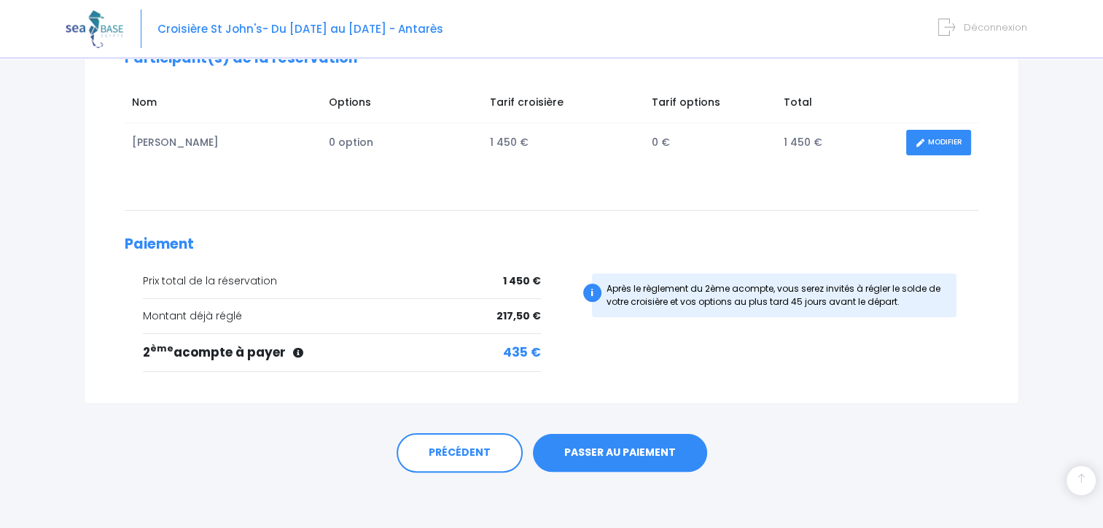
click at [613, 451] on link "PASSER AU PAIEMENT" at bounding box center [620, 453] width 174 height 38
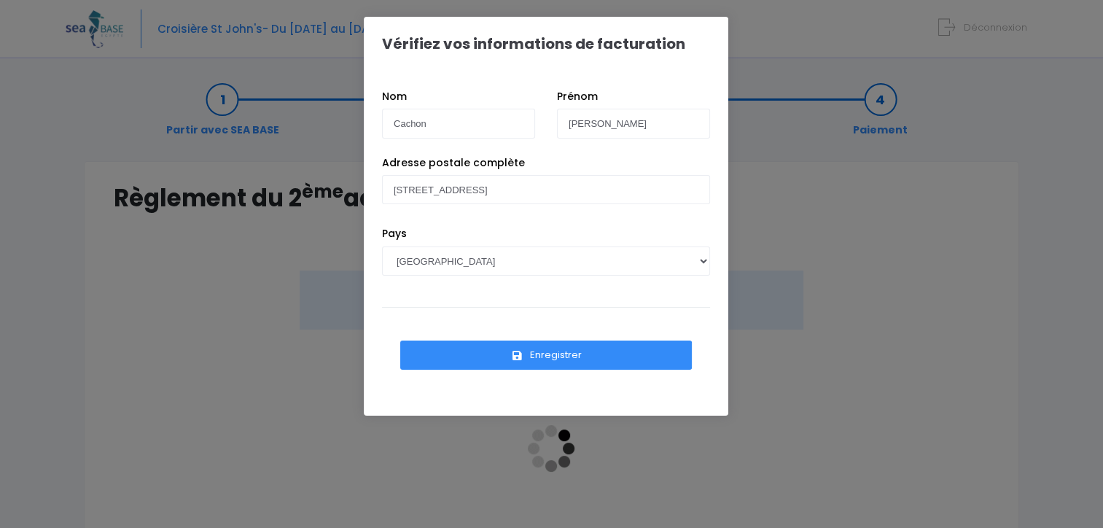
click at [537, 356] on button "Enregistrer" at bounding box center [546, 355] width 292 height 29
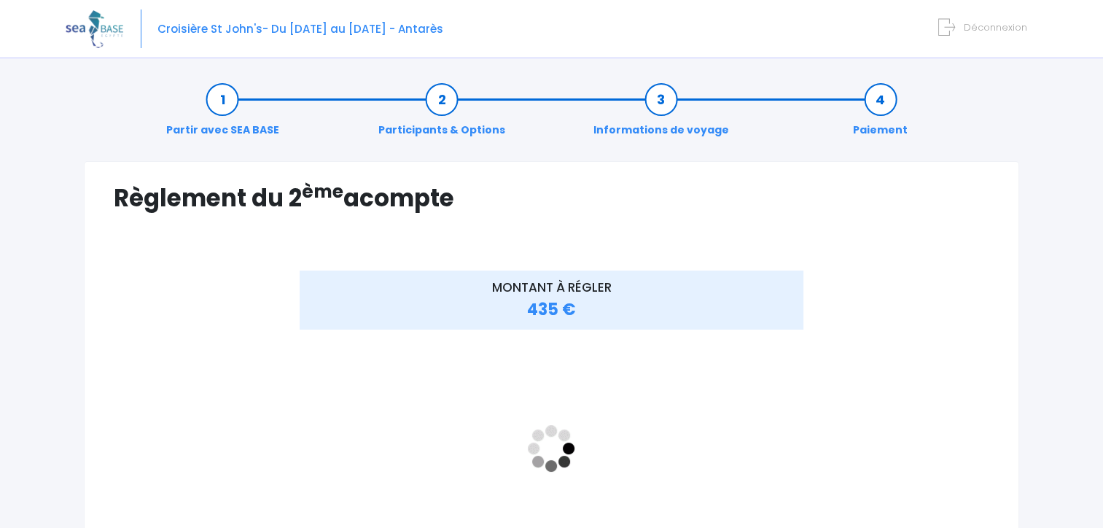
scroll to position [219, 0]
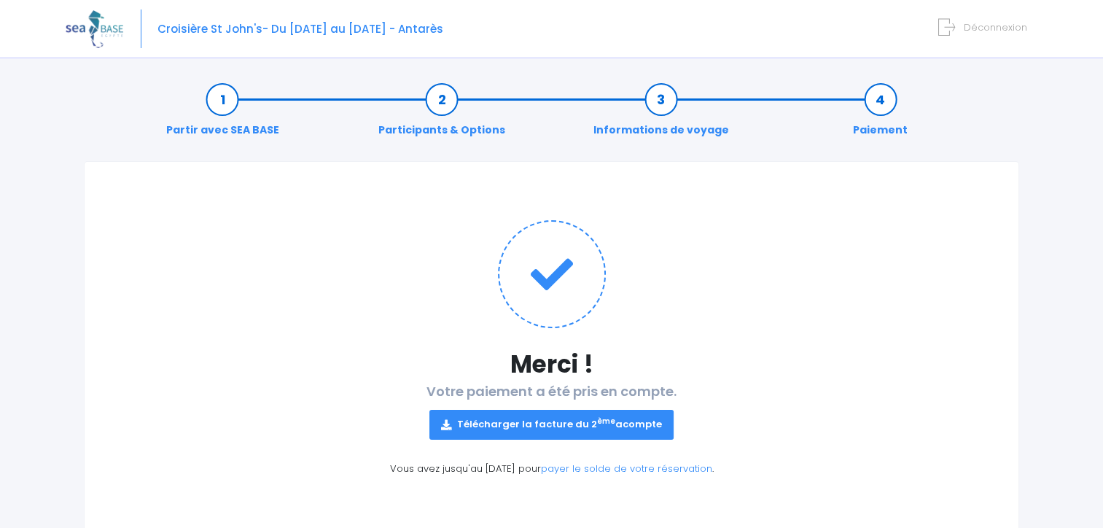
click at [502, 430] on link "Télécharger la facture du 2 ème acompte" at bounding box center [552, 424] width 244 height 29
